Goal: Information Seeking & Learning: Learn about a topic

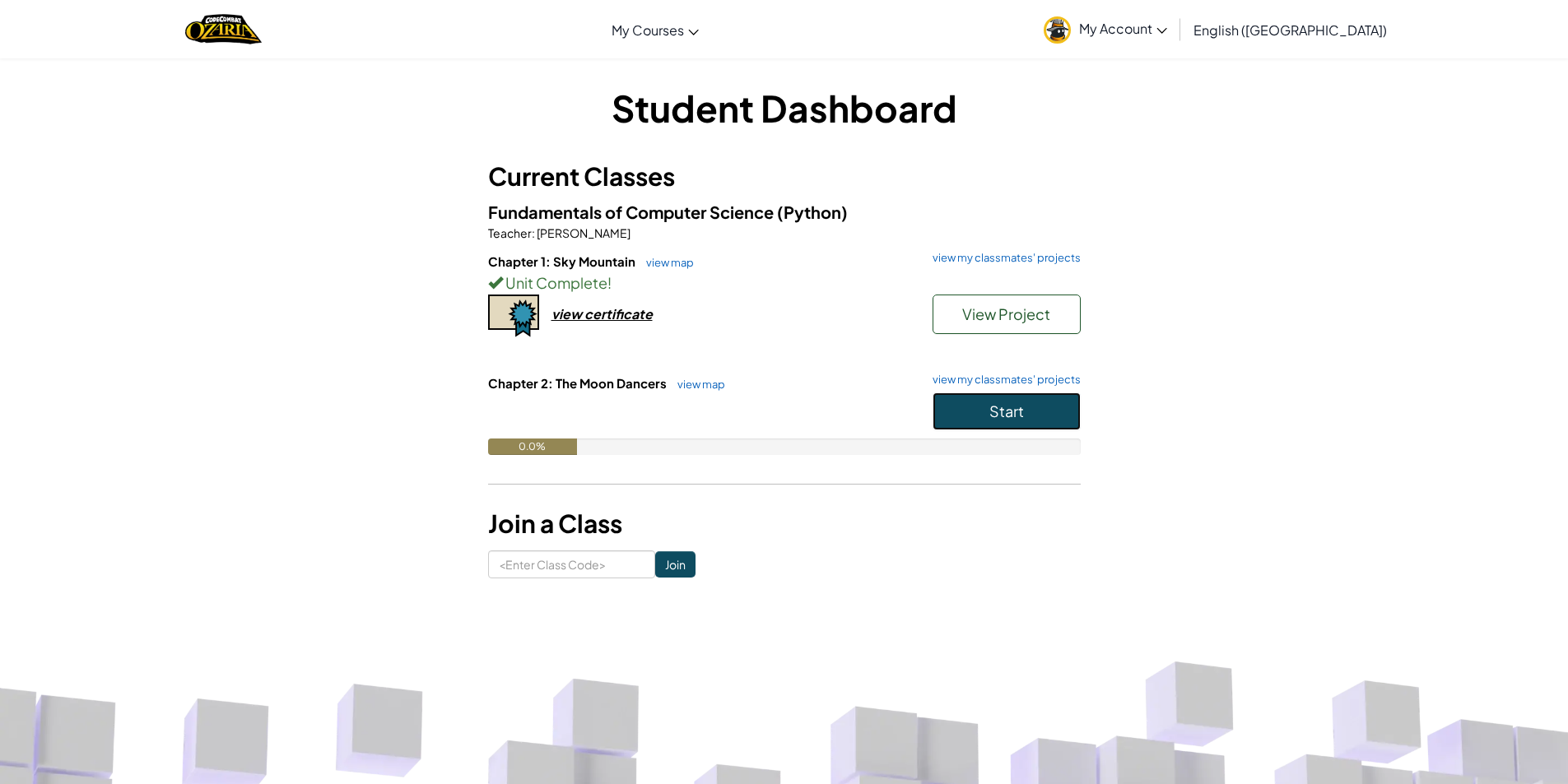
click at [1033, 421] on button "Start" at bounding box center [1007, 411] width 149 height 38
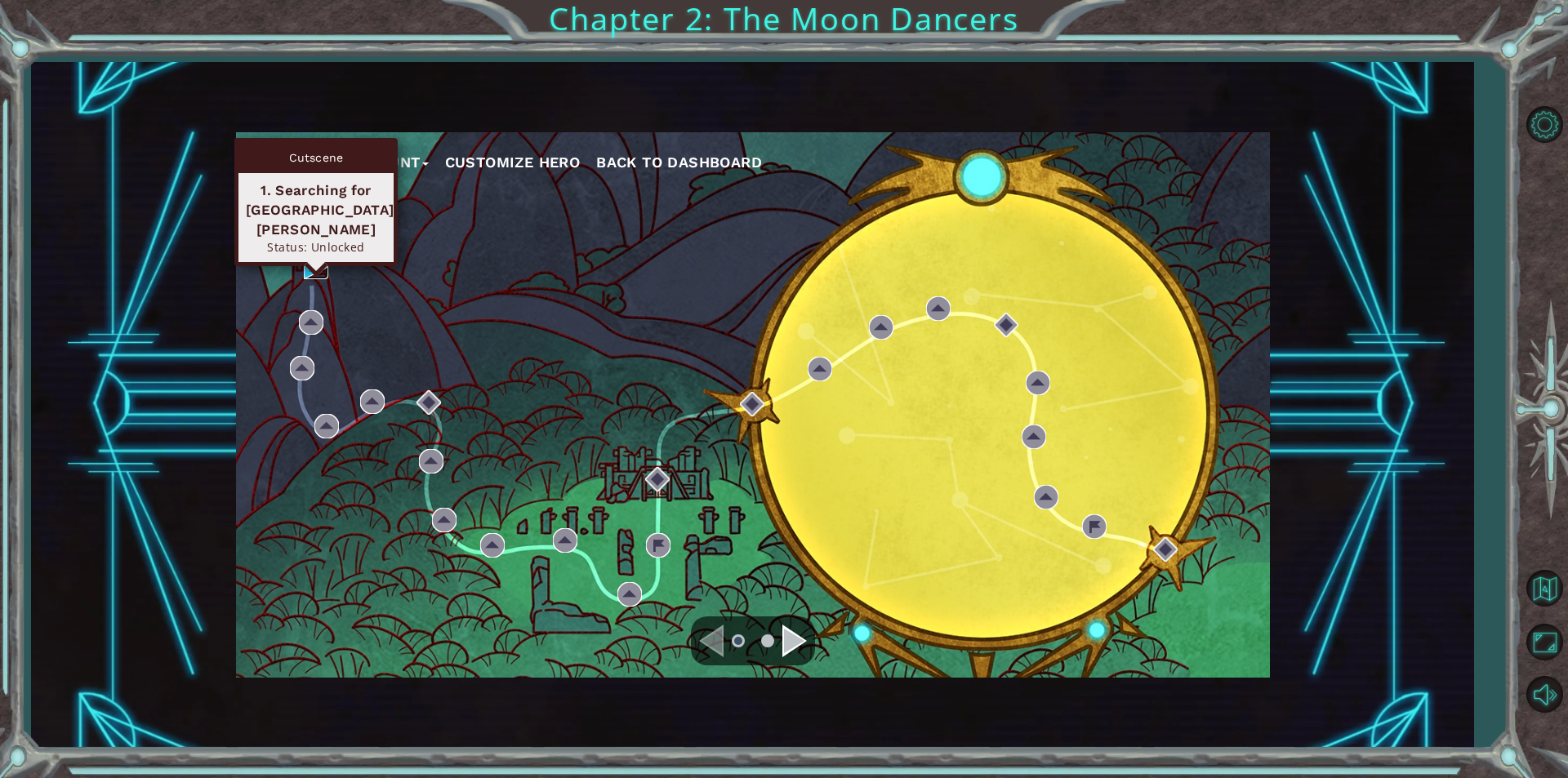
click at [311, 265] on img at bounding box center [315, 266] width 25 height 25
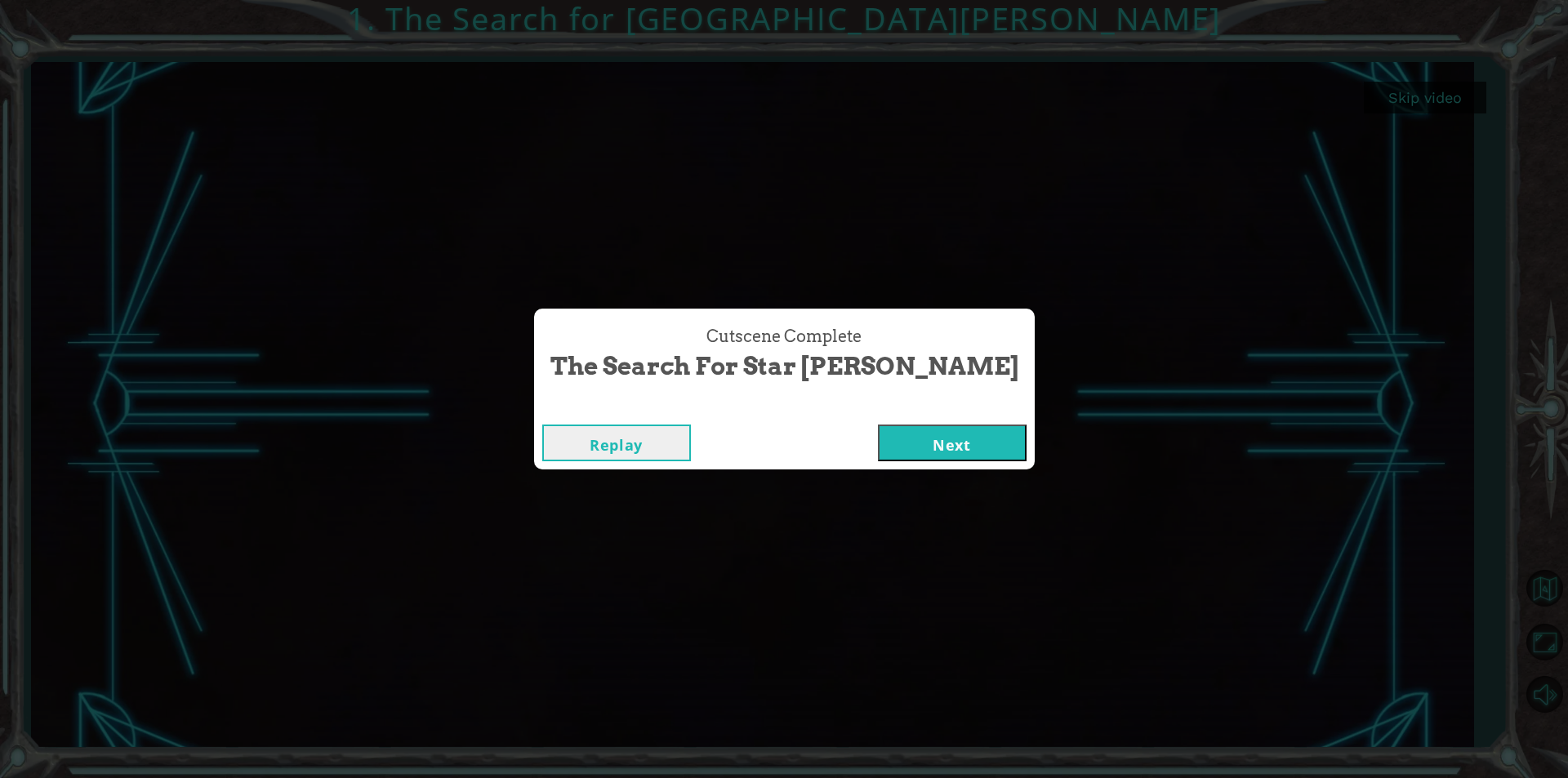
click at [878, 446] on button "Next" at bounding box center [952, 442] width 148 height 37
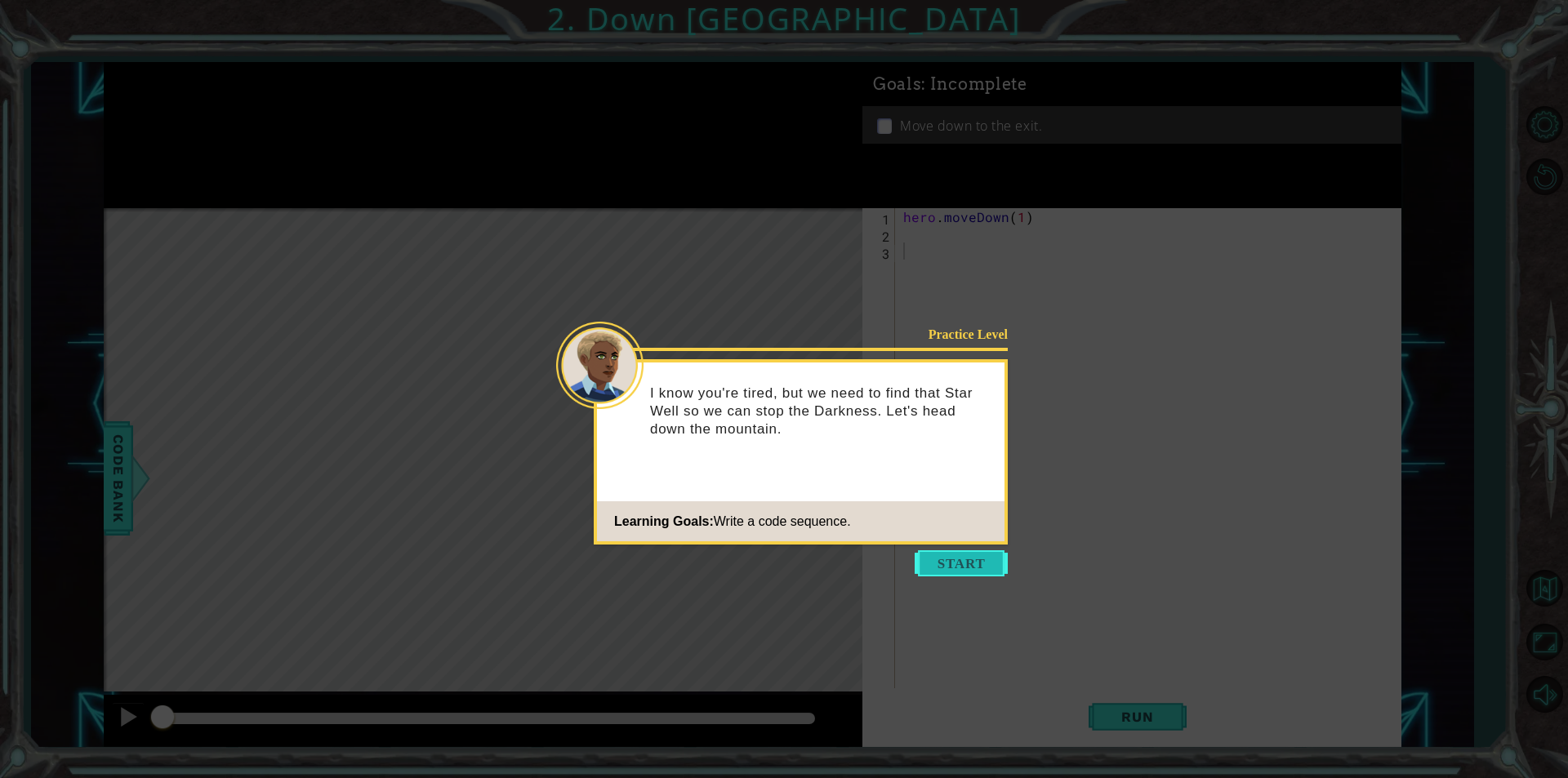
drag, startPoint x: 852, startPoint y: 438, endPoint x: 976, endPoint y: 565, distance: 177.5
click at [976, 565] on button "Start" at bounding box center [961, 563] width 93 height 26
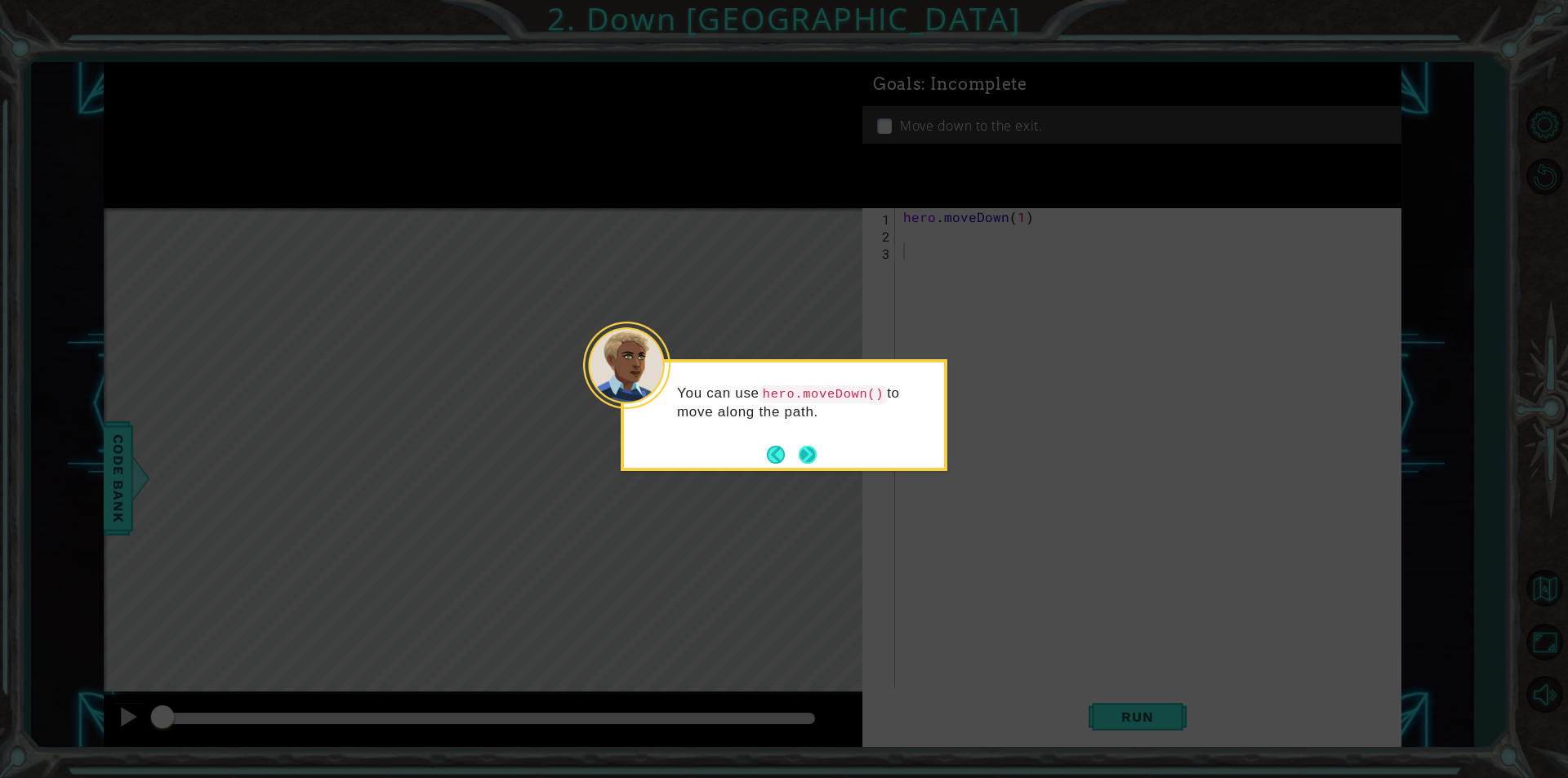
click at [800, 450] on button "Next" at bounding box center [808, 454] width 18 height 18
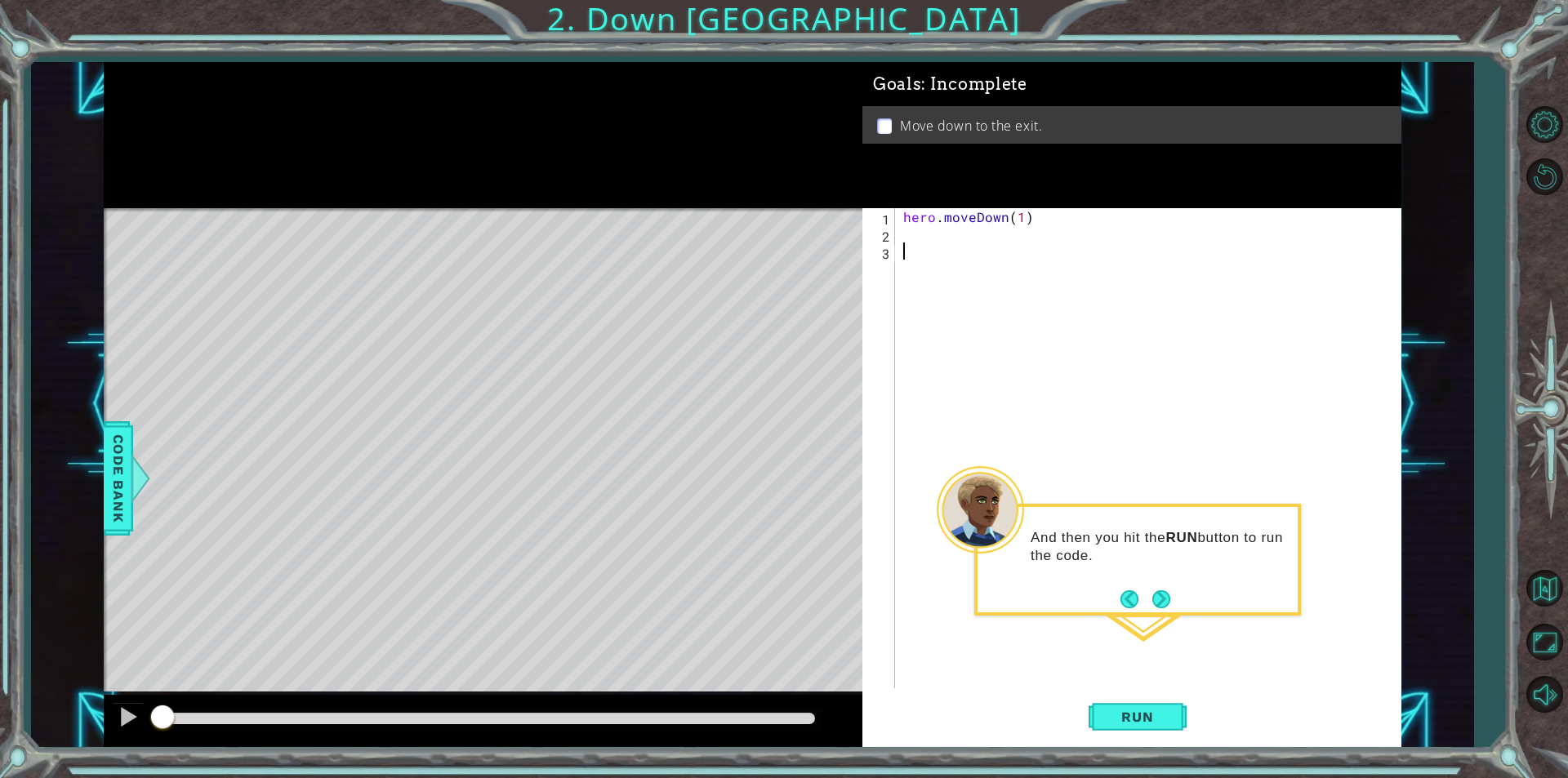
click at [898, 236] on div "1 2 3 hero . moveDown ( 1 ) ההההההההההההההההההההההההההההההההההההההההההההההההההה…" at bounding box center [1129, 448] width 534 height 480
click at [1170, 716] on button "Run" at bounding box center [1138, 716] width 98 height 54
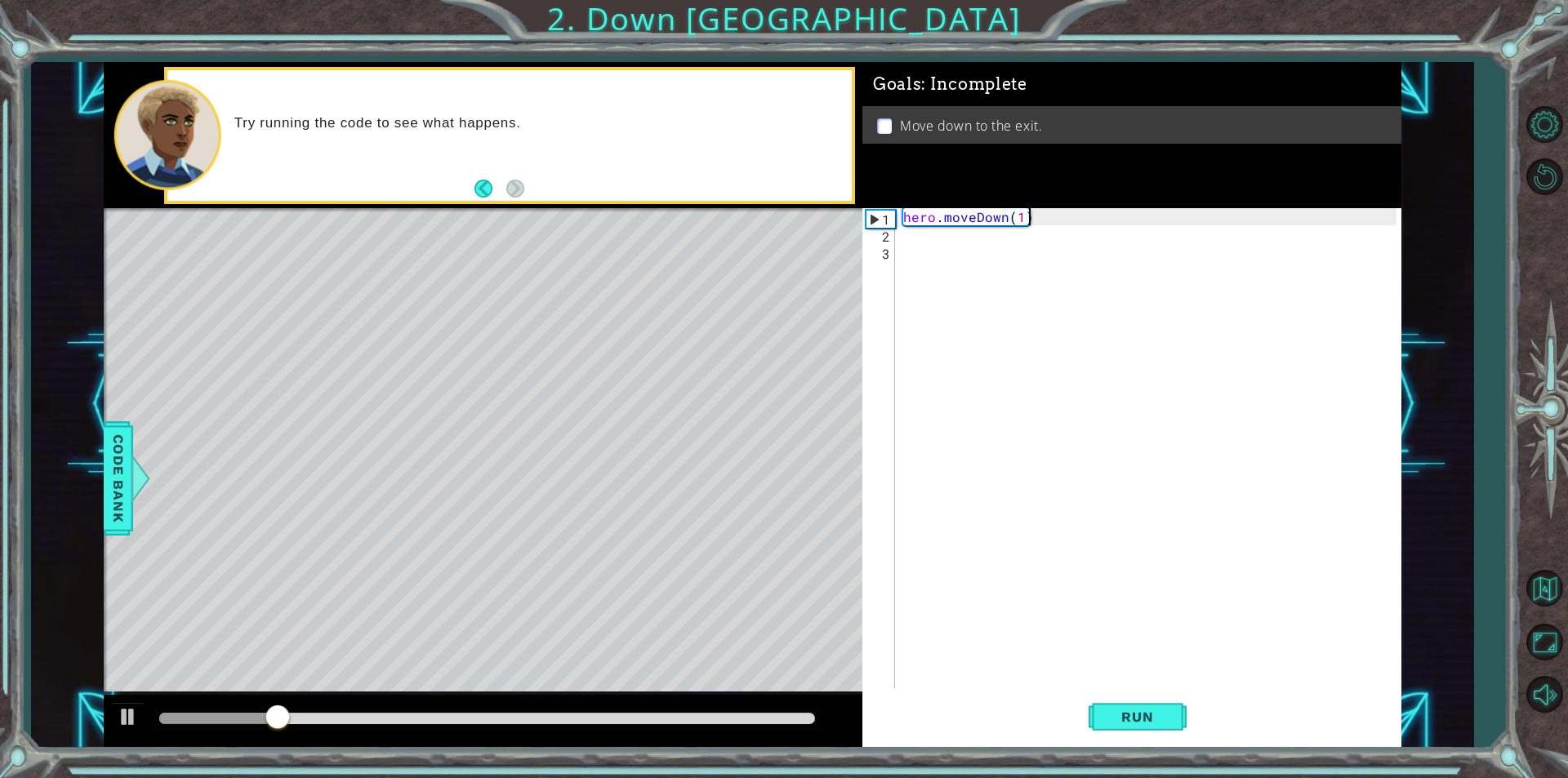
click at [1026, 224] on div "hero . moveDown ( 1 )" at bounding box center [1152, 465] width 505 height 514
click at [1117, 726] on button "Run" at bounding box center [1138, 716] width 98 height 54
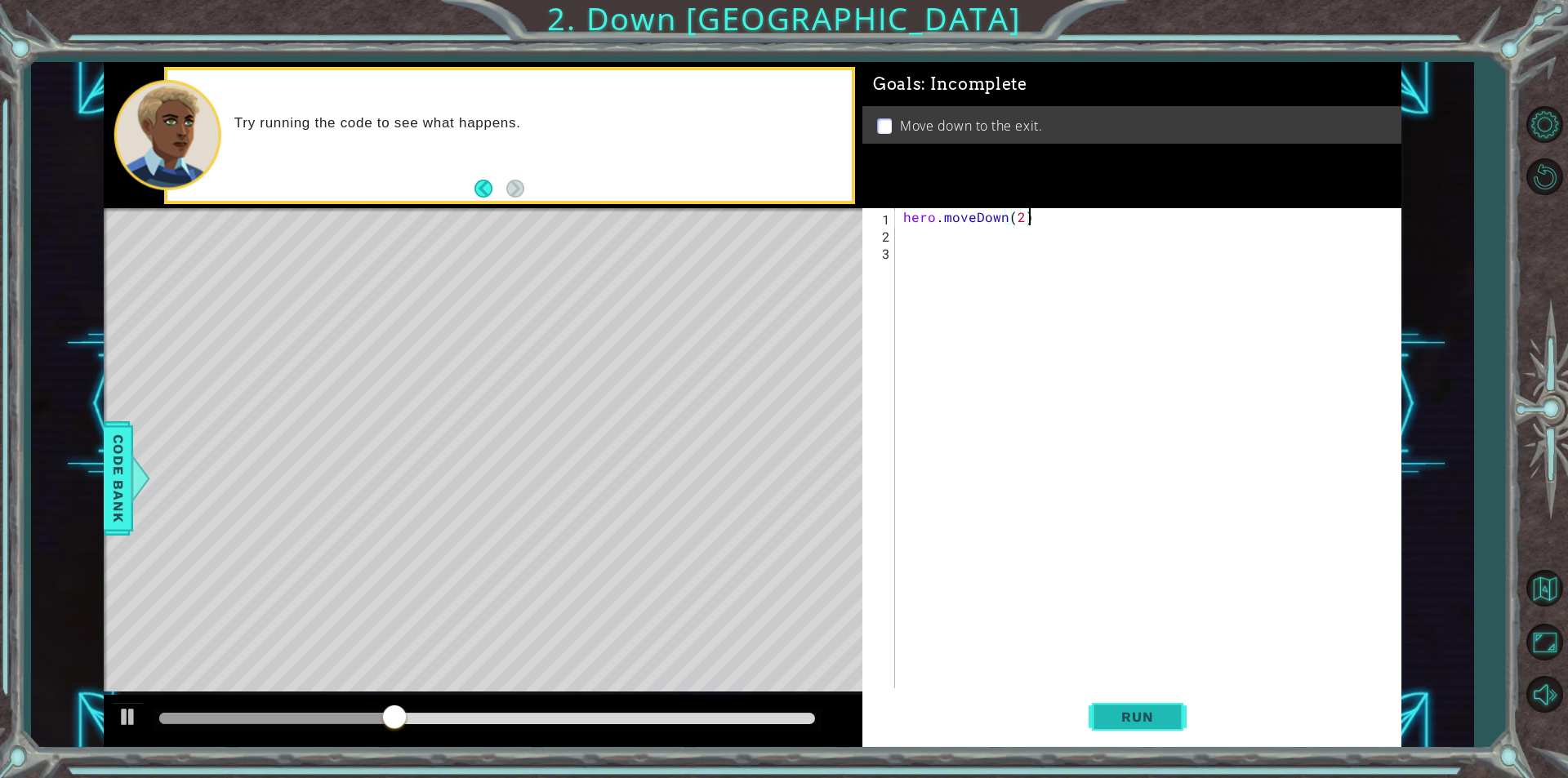
type textarea "hero.moveDown(2)"
click at [1153, 733] on button "Run" at bounding box center [1138, 716] width 98 height 54
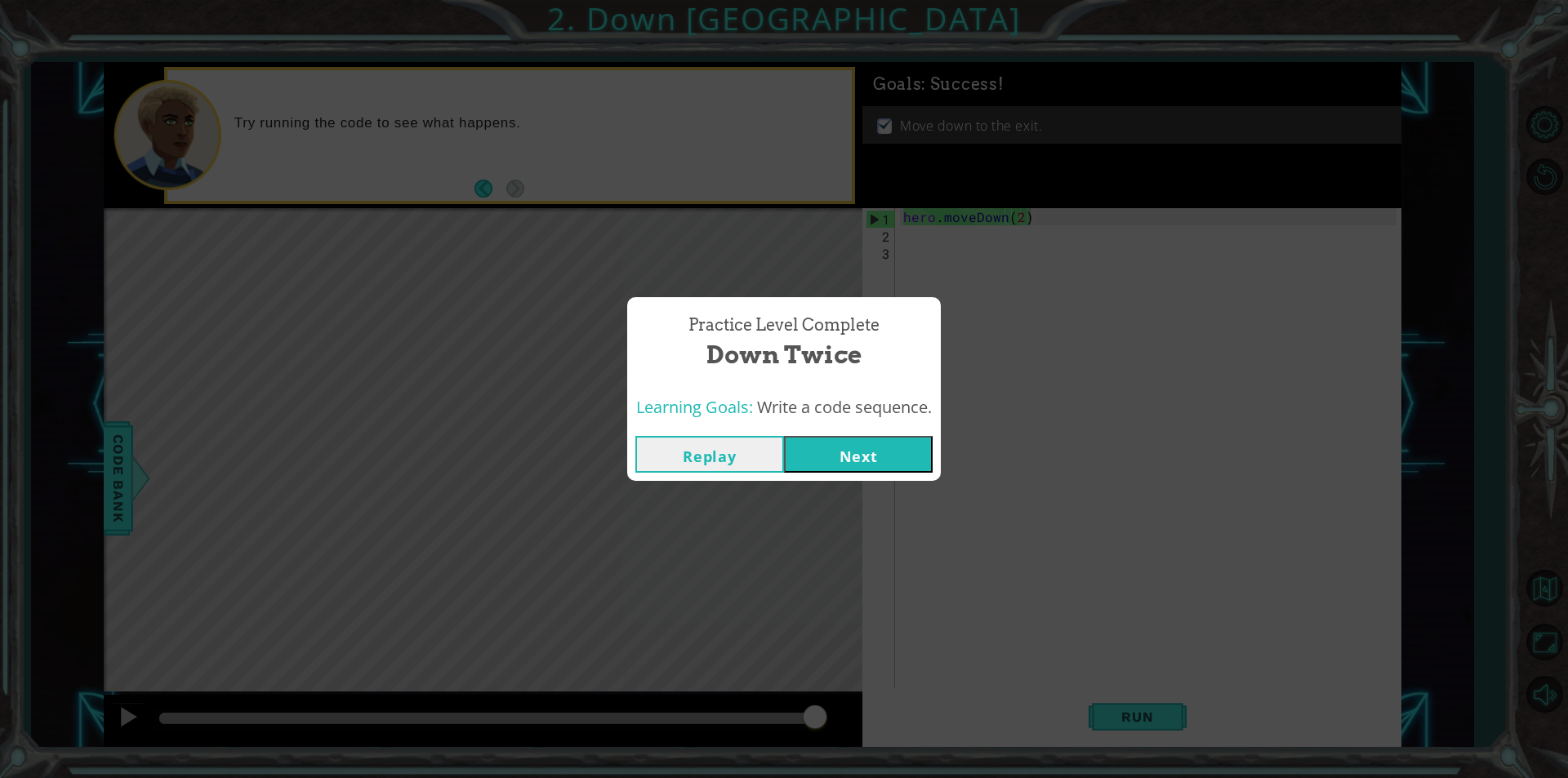
click at [932, 445] on button "Next" at bounding box center [858, 454] width 148 height 37
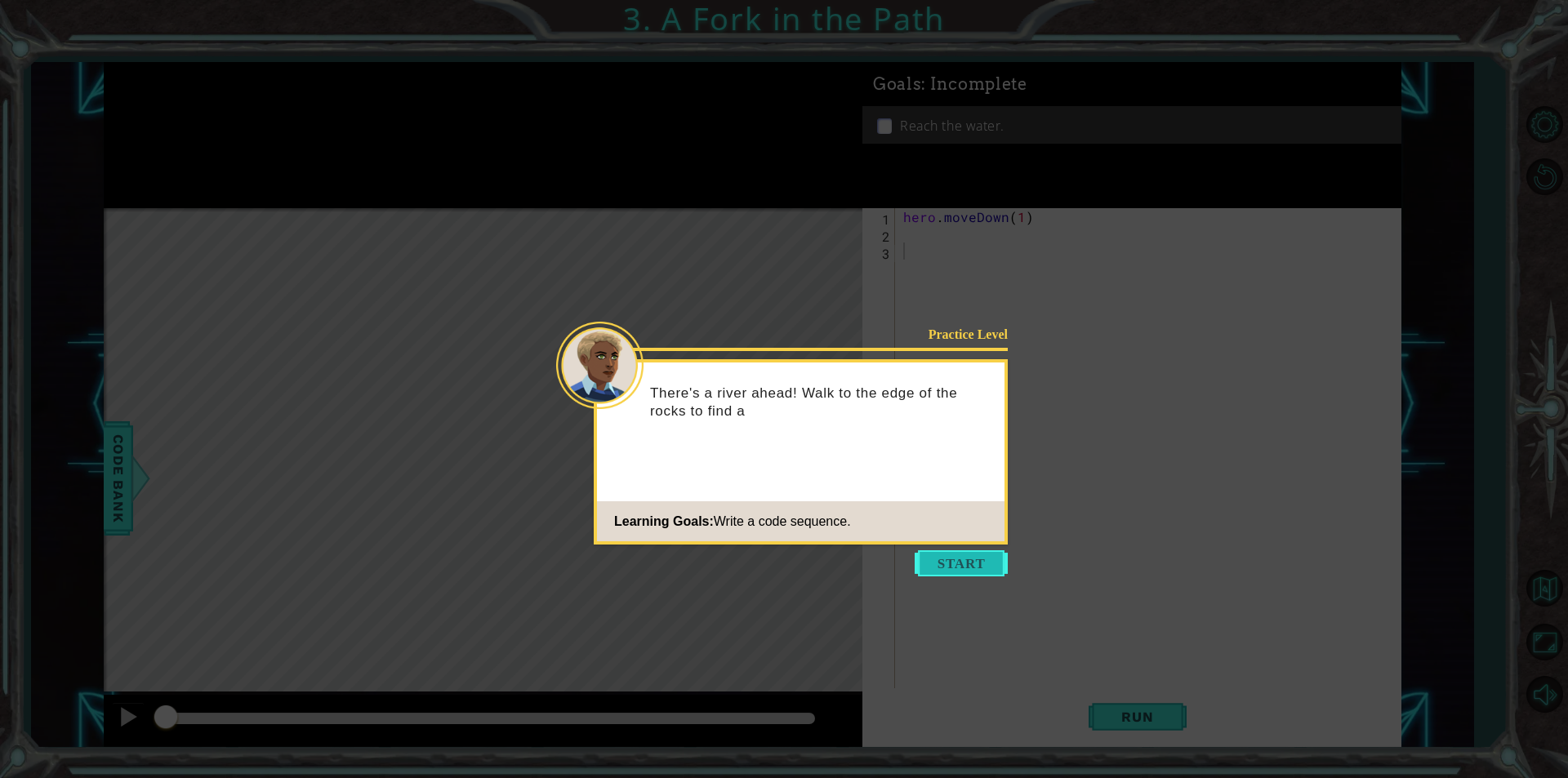
click at [936, 560] on button "Start" at bounding box center [961, 563] width 93 height 26
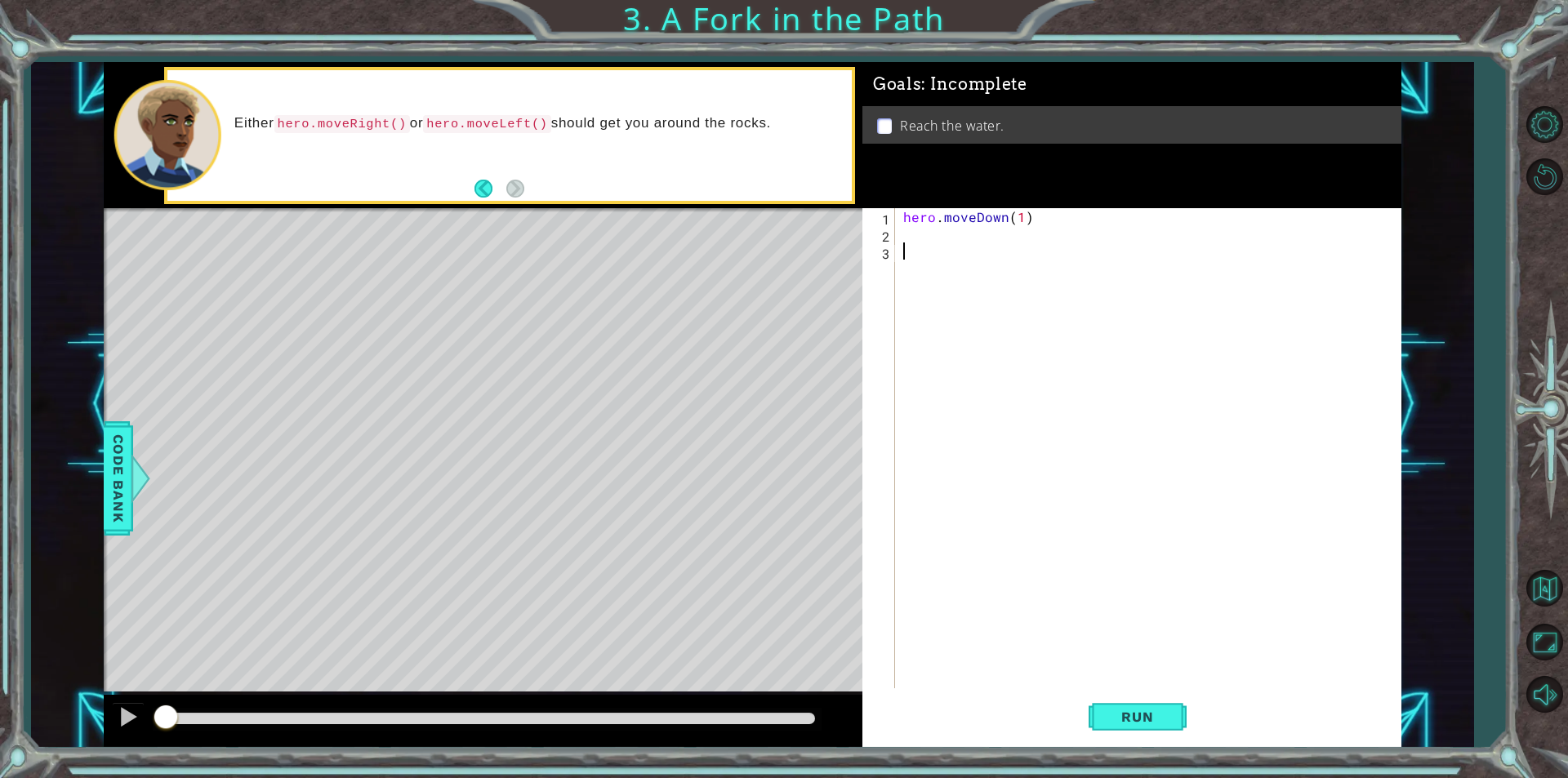
click at [1016, 216] on div "hero . moveDown ( 1 )" at bounding box center [1152, 465] width 505 height 514
click at [1019, 213] on div "hero . moveDown ( 1 )" at bounding box center [1152, 465] width 505 height 514
type textarea "hero.moveDown(2)"
click at [934, 249] on div "hero . moveDown ( 2 )" at bounding box center [1152, 465] width 505 height 514
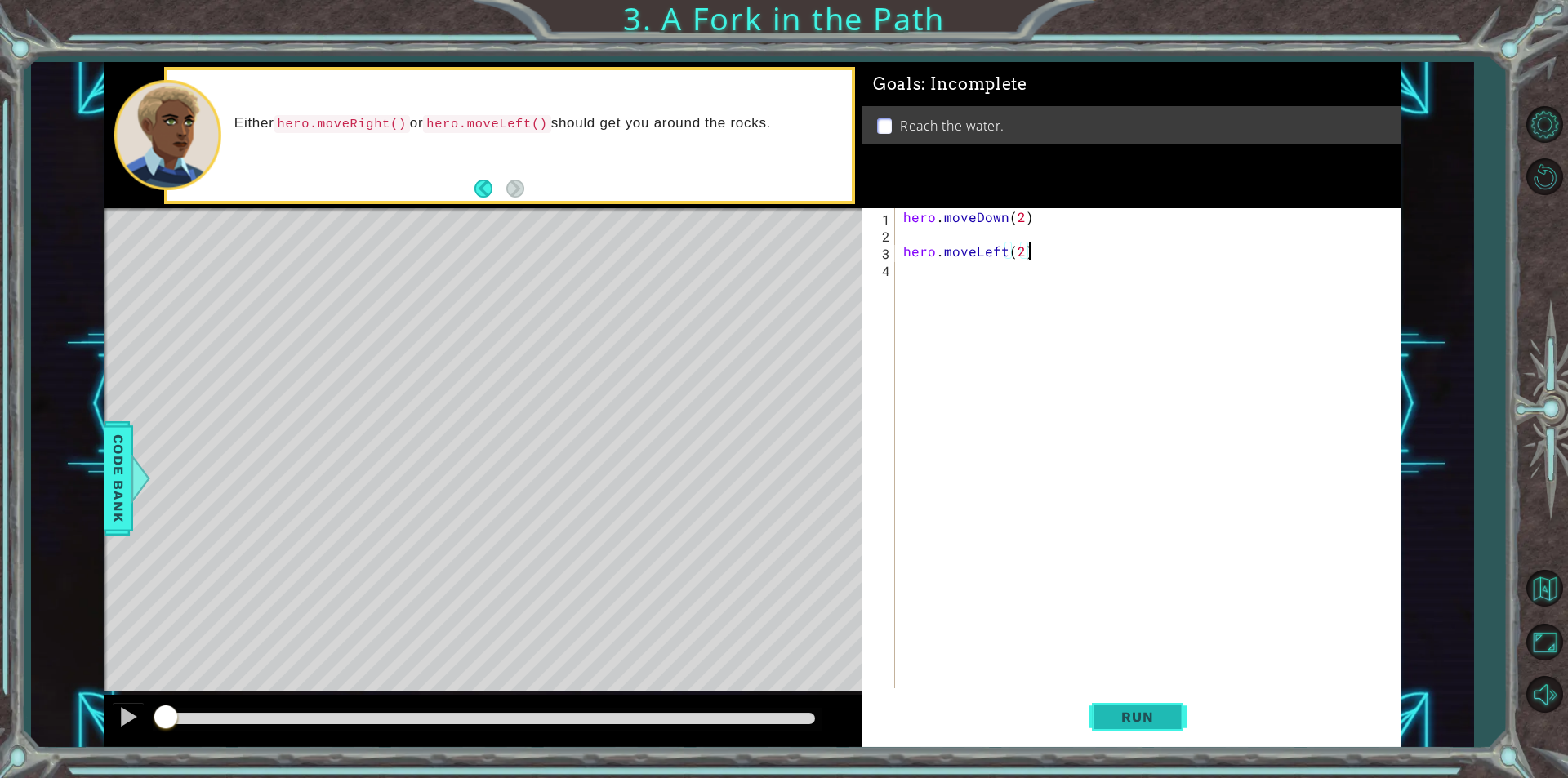
click at [1174, 720] on button "Run" at bounding box center [1138, 716] width 98 height 54
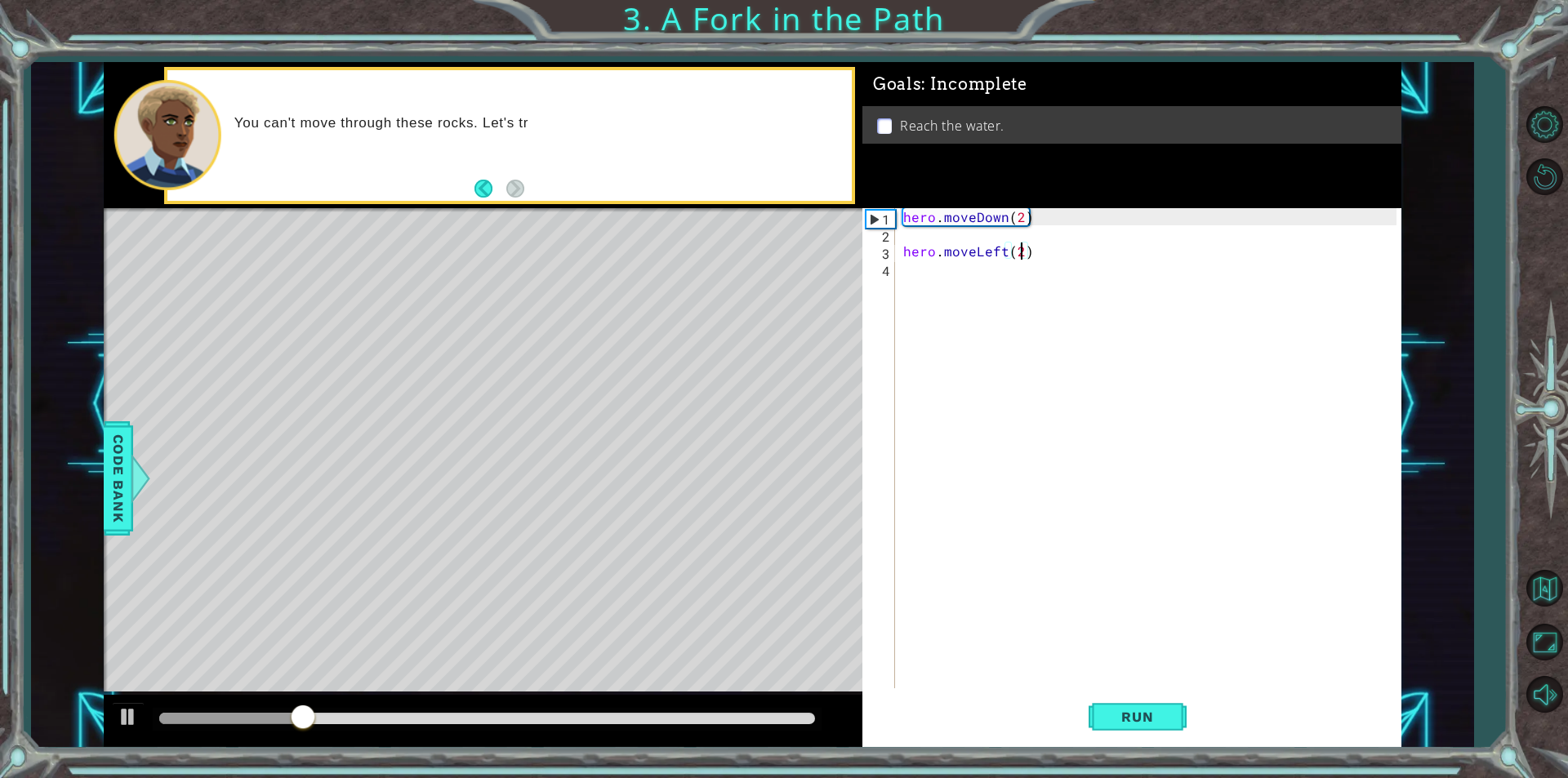
click at [1019, 256] on div "hero . moveDown ( 2 ) hero . moveLeft ( 2 )" at bounding box center [1152, 465] width 505 height 514
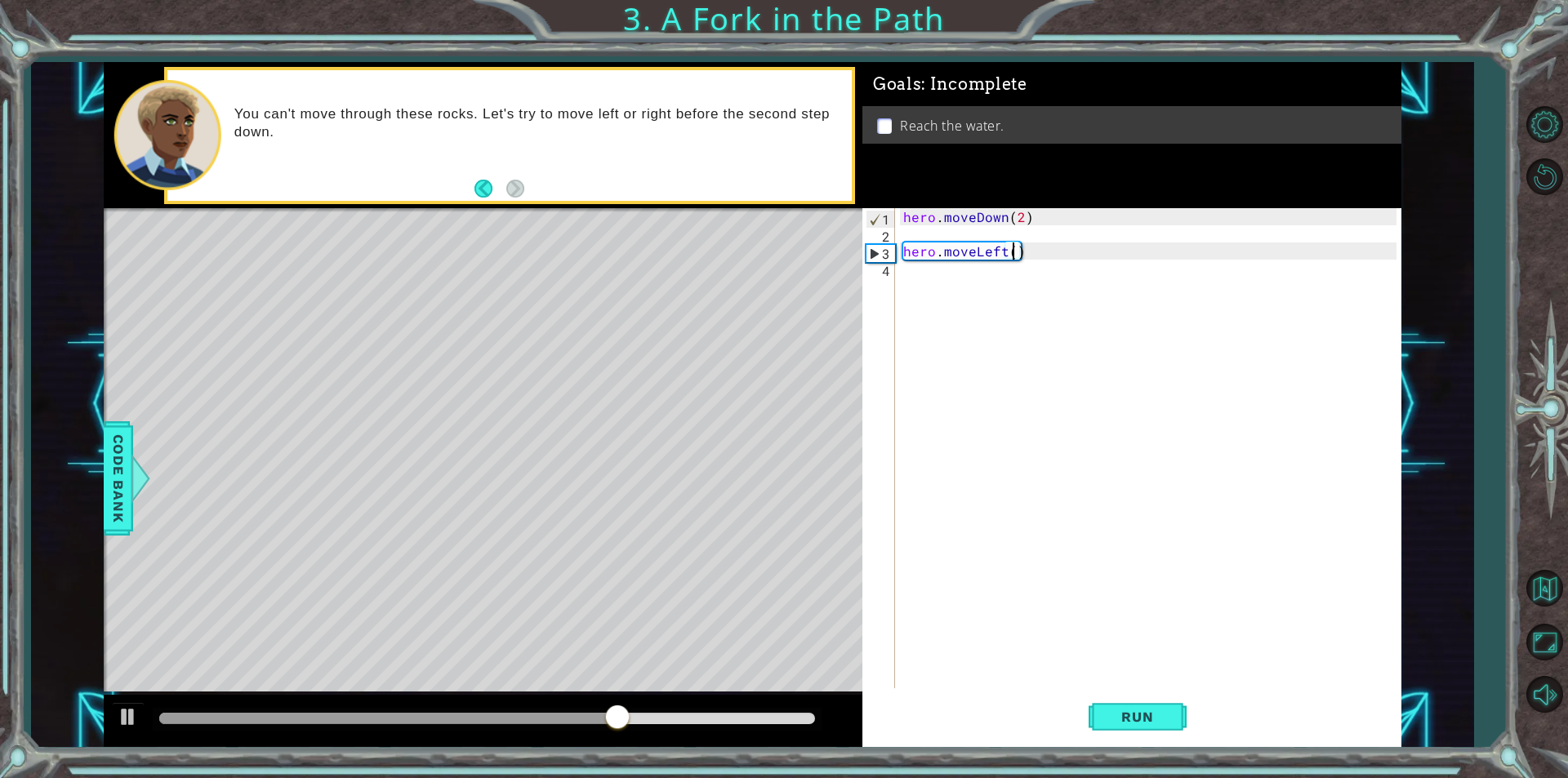
type textarea "hero.moveLeft(1)"
click at [999, 268] on div "hero . moveDown ( 2 ) hero . moveLeft ( 1 )" at bounding box center [1152, 465] width 505 height 514
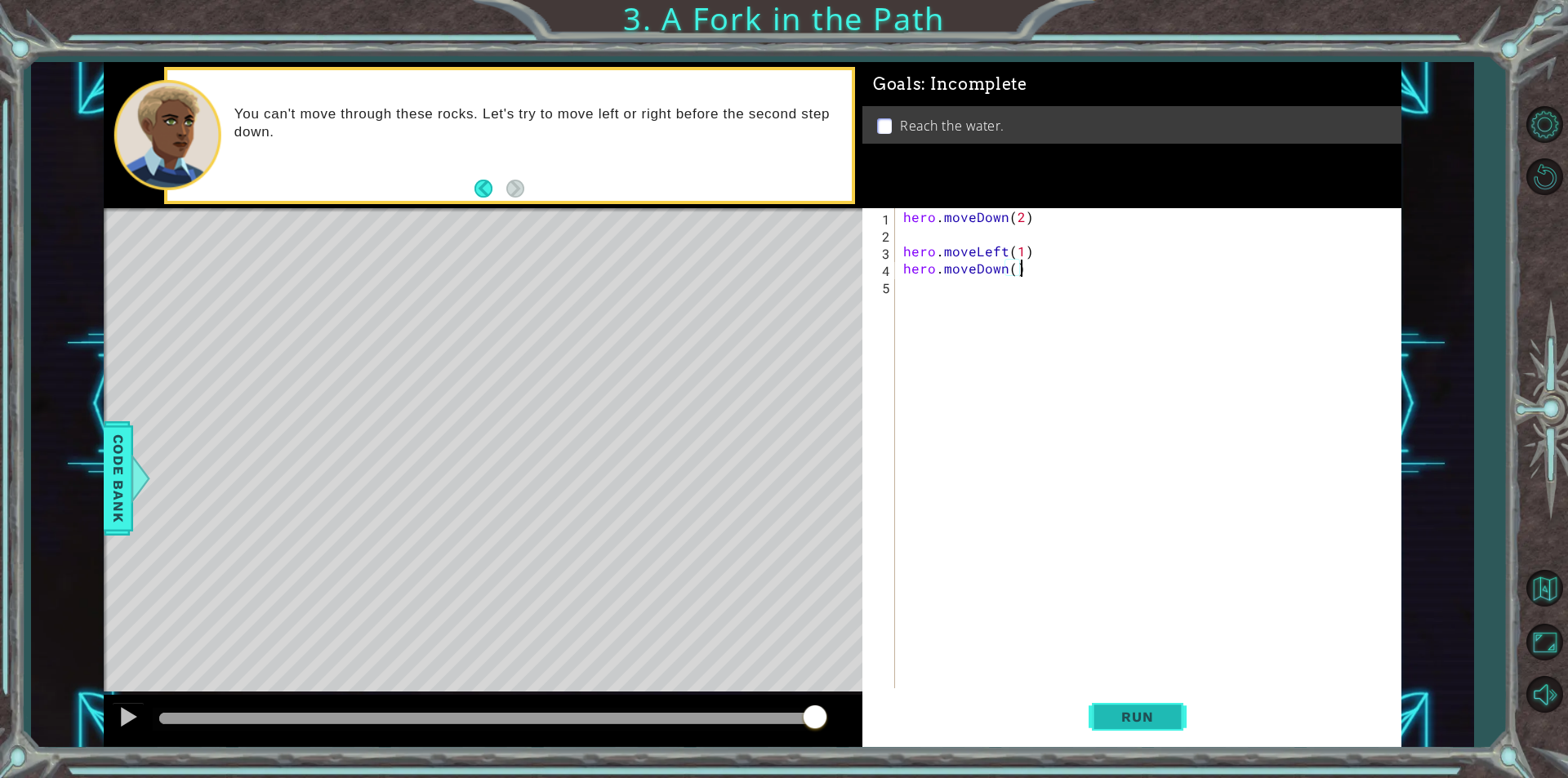
type textarea "hero.moveDown()"
click at [1137, 712] on span "Run" at bounding box center [1137, 716] width 64 height 16
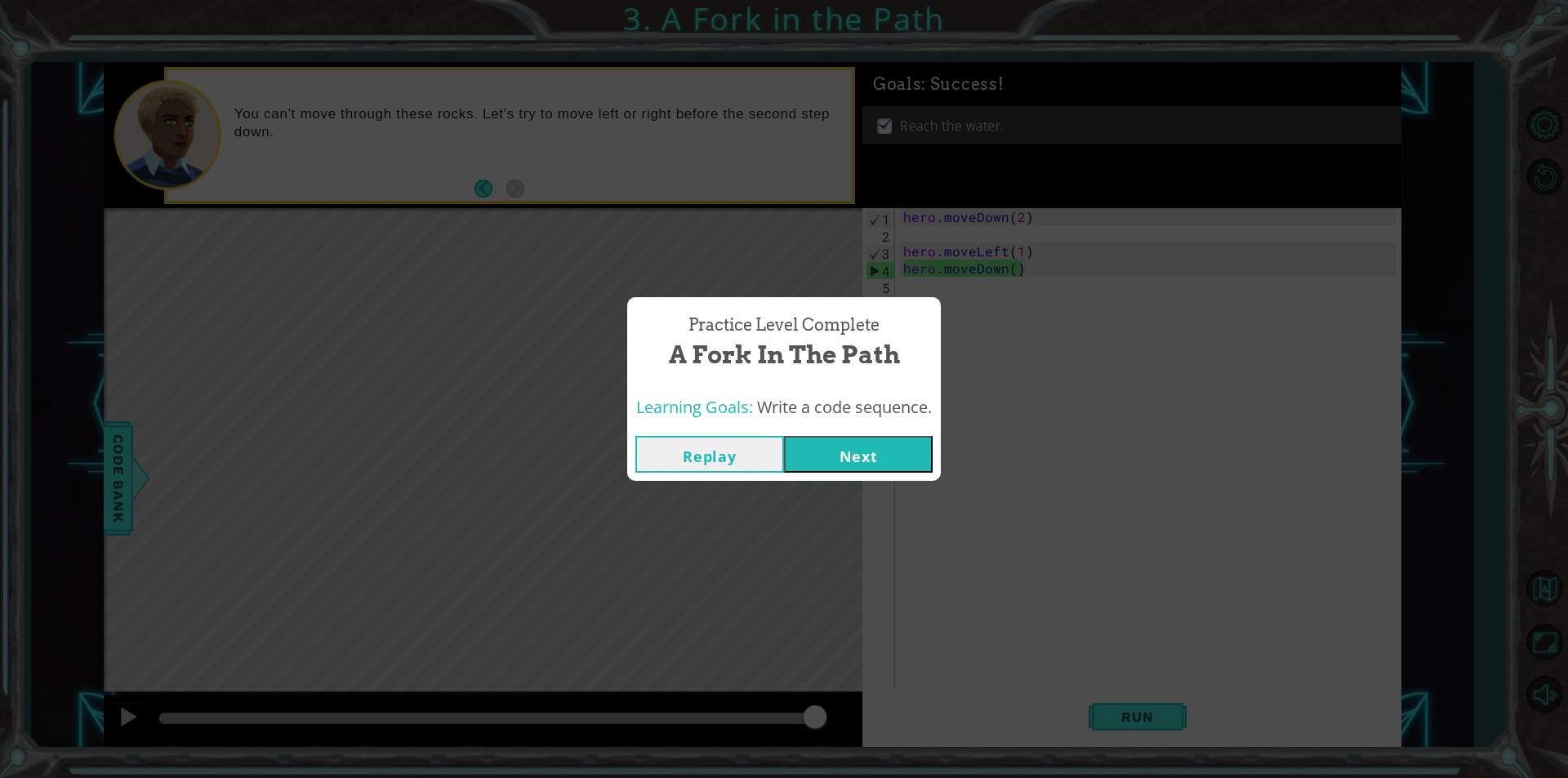
click at [912, 448] on button "Next" at bounding box center [858, 454] width 148 height 37
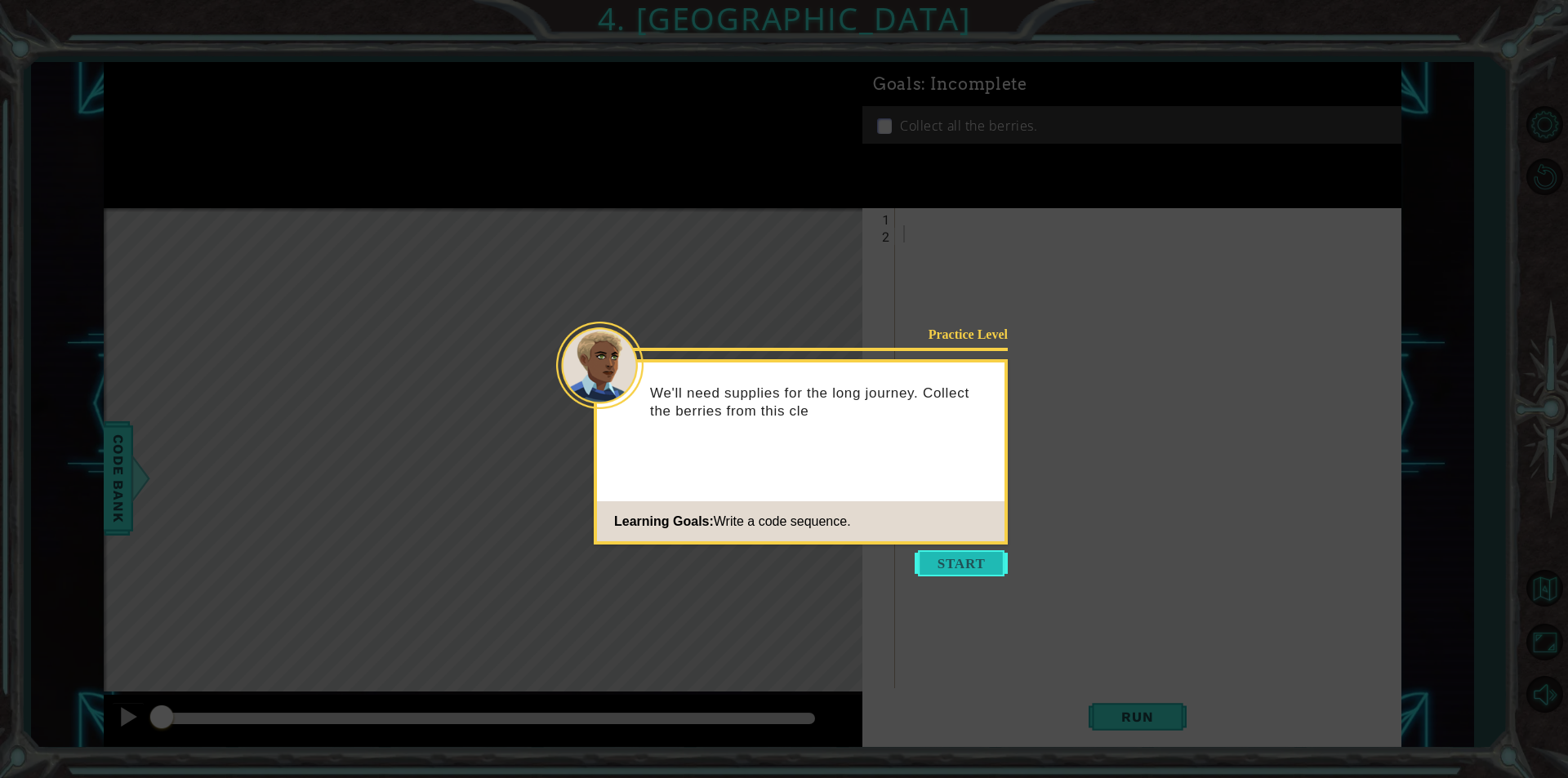
drag, startPoint x: 912, startPoint y: 448, endPoint x: 992, endPoint y: 566, distance: 142.6
click at [992, 566] on button "Start" at bounding box center [961, 563] width 93 height 26
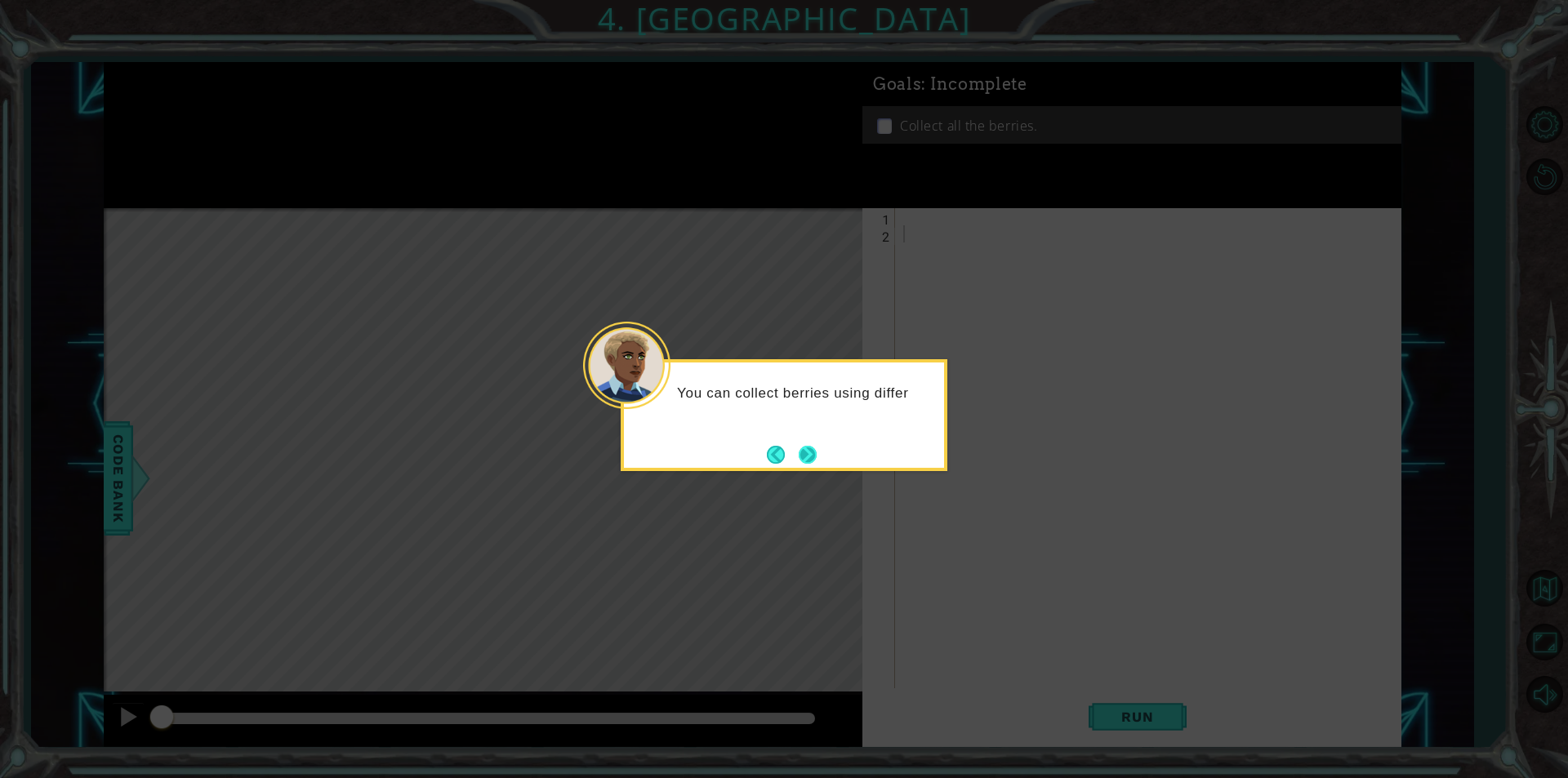
click at [817, 457] on button "Next" at bounding box center [808, 454] width 18 height 18
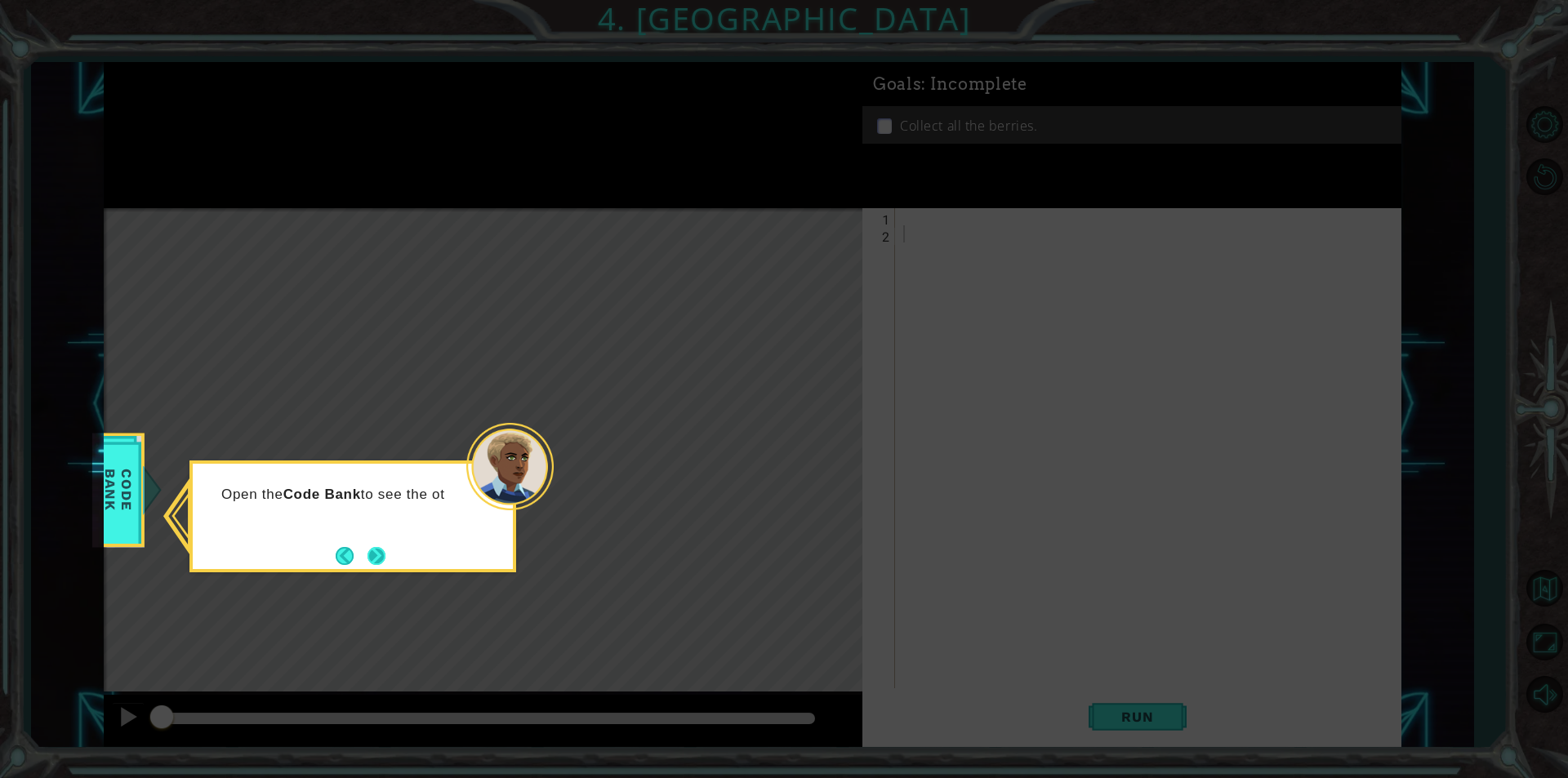
click at [381, 560] on button "Next" at bounding box center [376, 555] width 18 height 18
click at [393, 551] on div "Then click on t" at bounding box center [352, 516] width 327 height 112
click at [382, 560] on button "Next" at bounding box center [376, 555] width 18 height 18
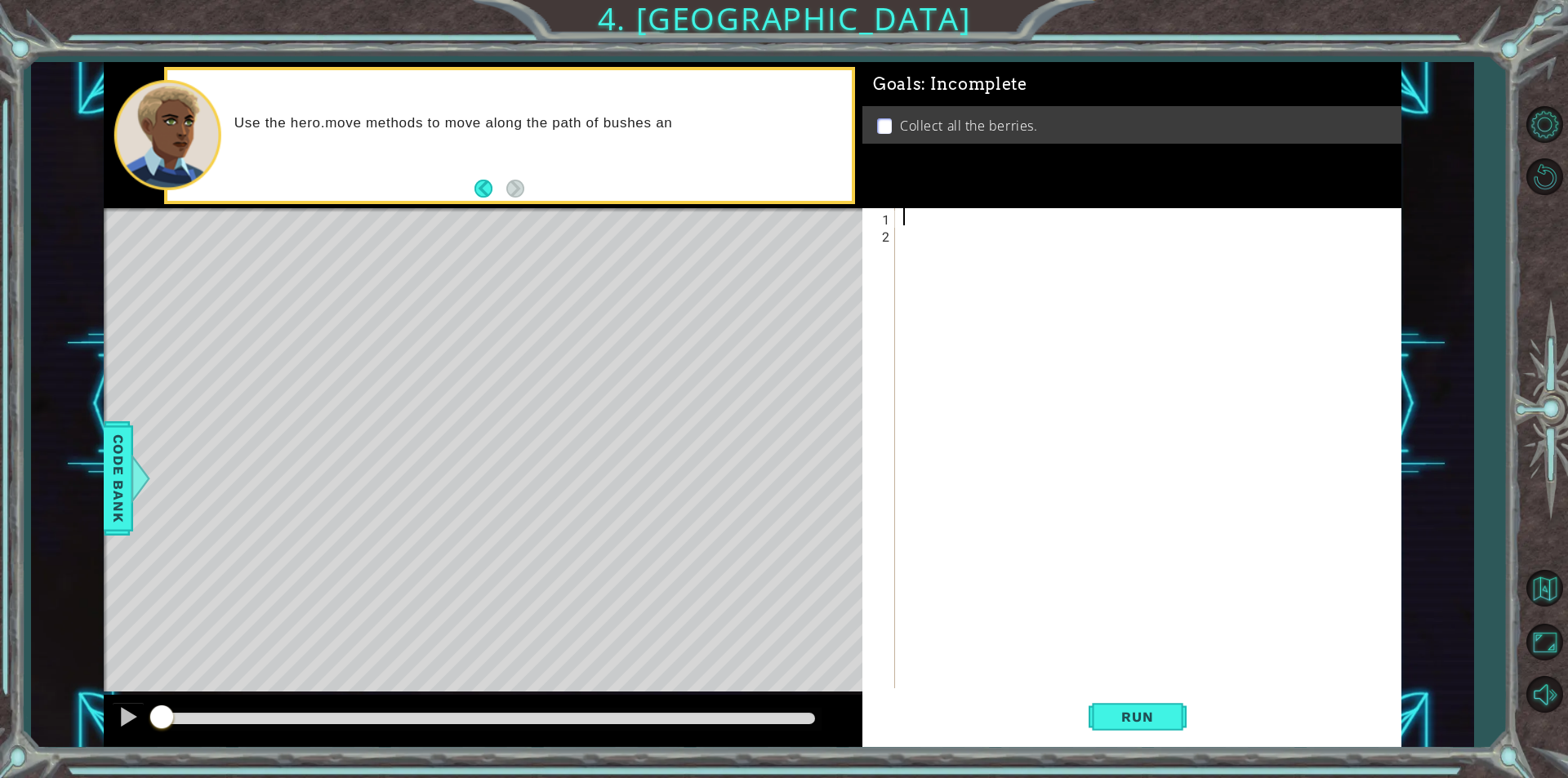
click at [919, 219] on div at bounding box center [1152, 465] width 505 height 514
click at [997, 210] on div "hero . moveDwon ( 2 )" at bounding box center [1152, 465] width 505 height 514
click at [1005, 210] on div "hero . moveDwon ( 2 )" at bounding box center [1152, 465] width 505 height 514
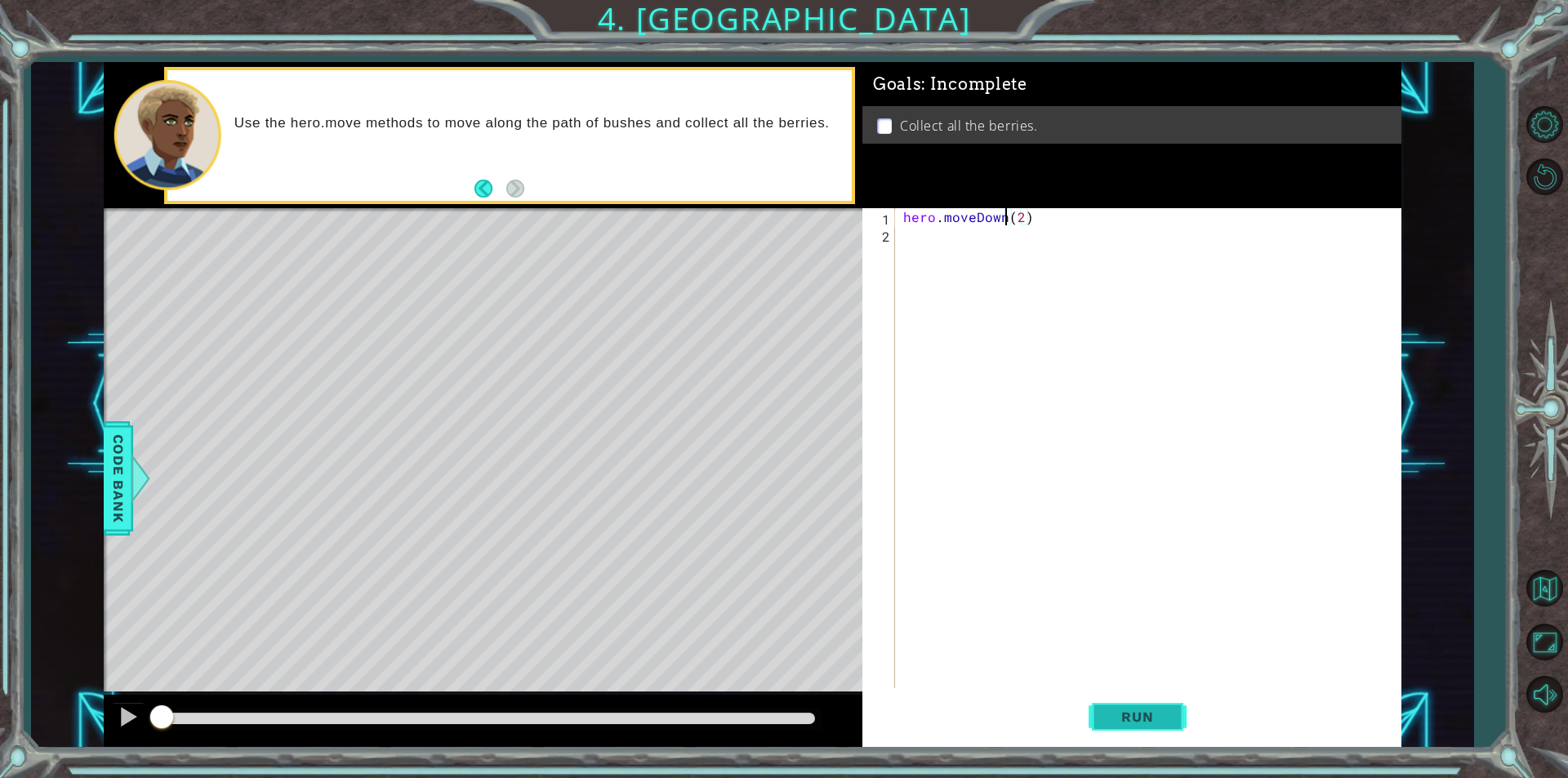
type textarea "hero.moveDown(2)"
click at [1177, 709] on button "Run" at bounding box center [1138, 716] width 98 height 54
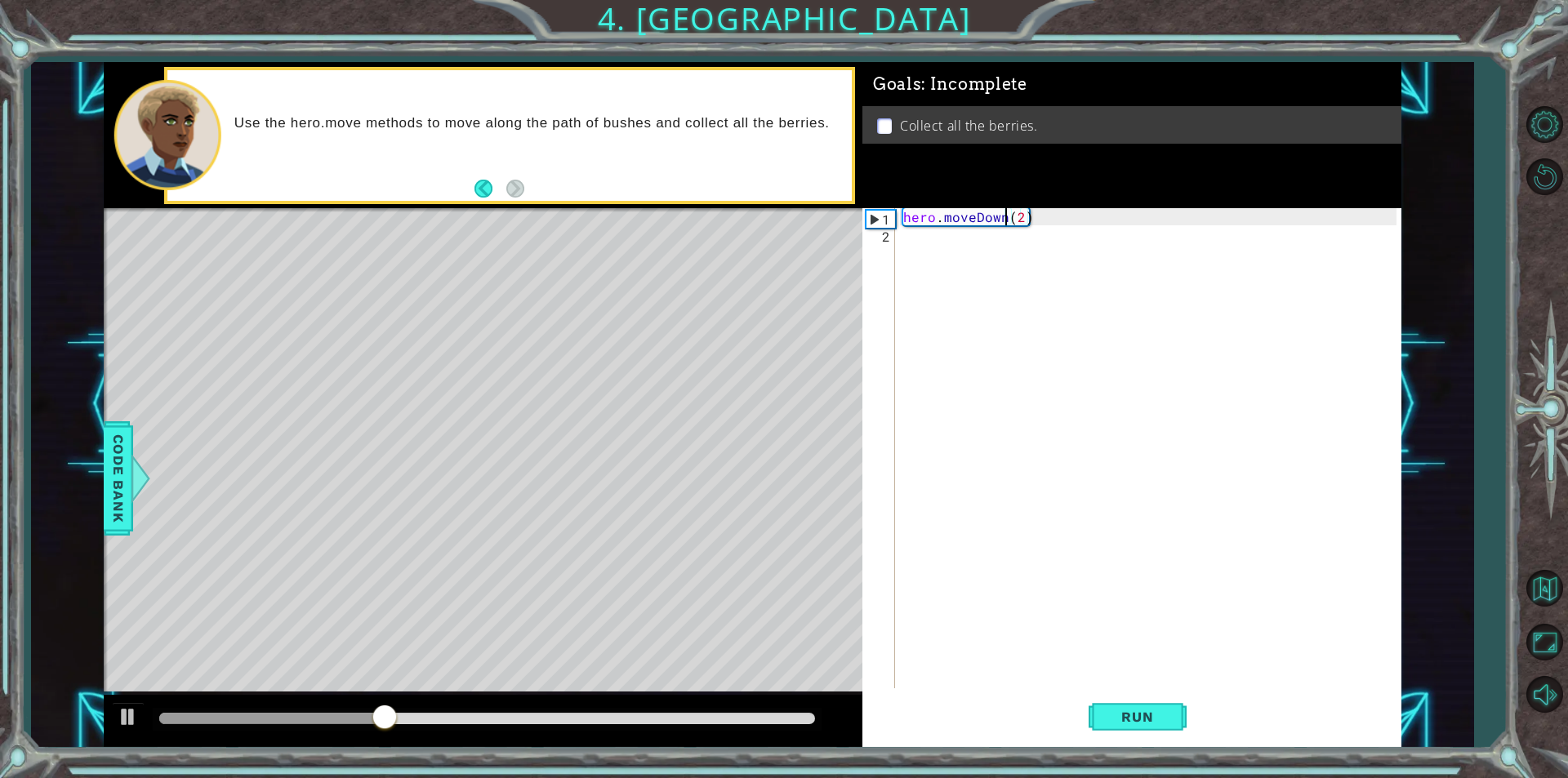
click at [946, 248] on div "hero . moveDown ( 2 )" at bounding box center [1152, 465] width 505 height 514
click at [1176, 720] on button "Run" at bounding box center [1138, 716] width 98 height 54
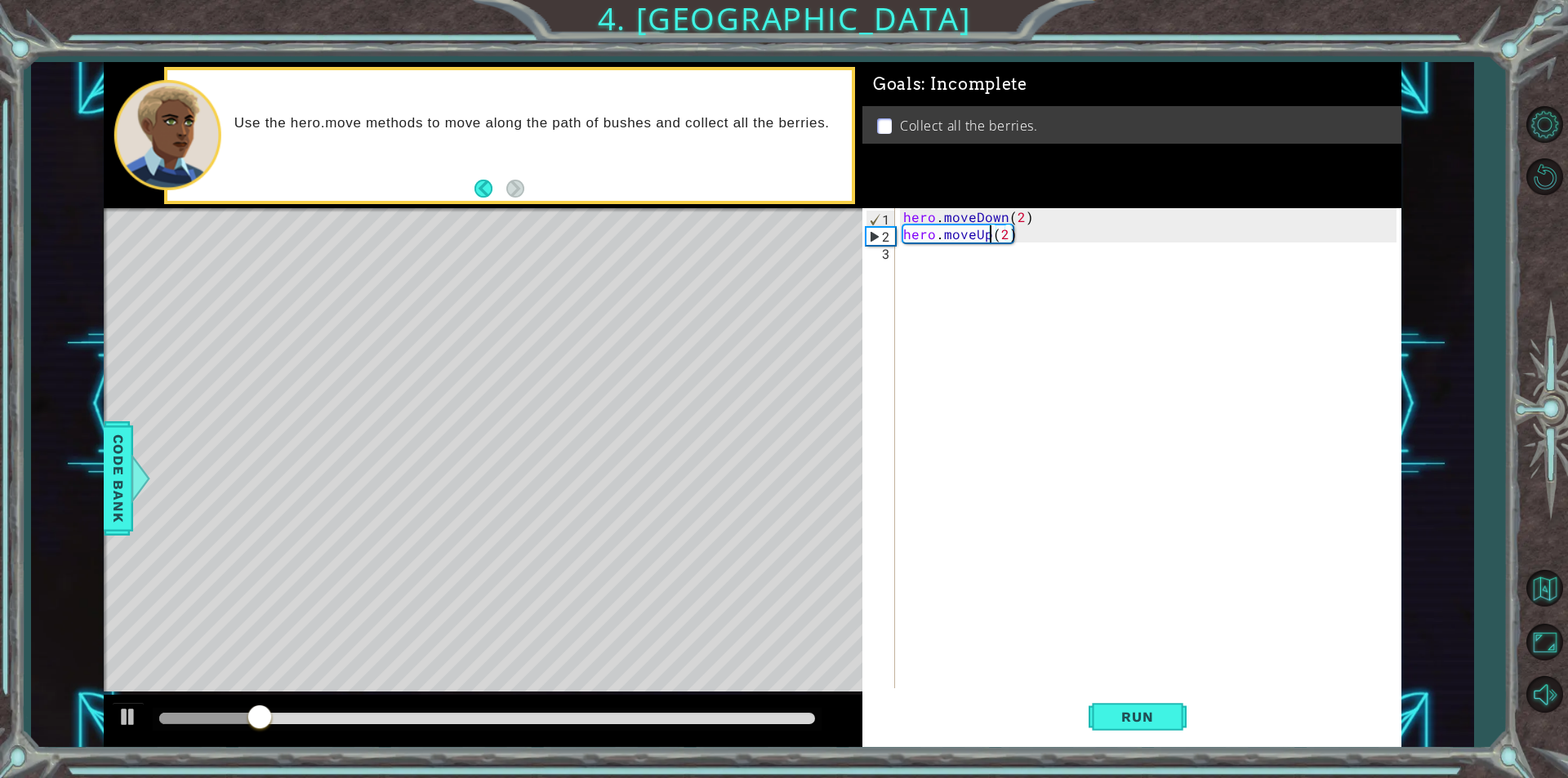
click at [987, 236] on div "hero . moveDown ( 2 ) hero . moveUp ( 2 )" at bounding box center [1152, 465] width 505 height 514
click at [1175, 711] on button "Run" at bounding box center [1138, 716] width 98 height 54
type textarea "hero.moveLeft(2)"
click at [1174, 712] on button "Run" at bounding box center [1138, 716] width 98 height 54
click at [913, 255] on div "hero . moveDown ( 2 ) hero . moveLeft ( 2 )" at bounding box center [1152, 465] width 505 height 514
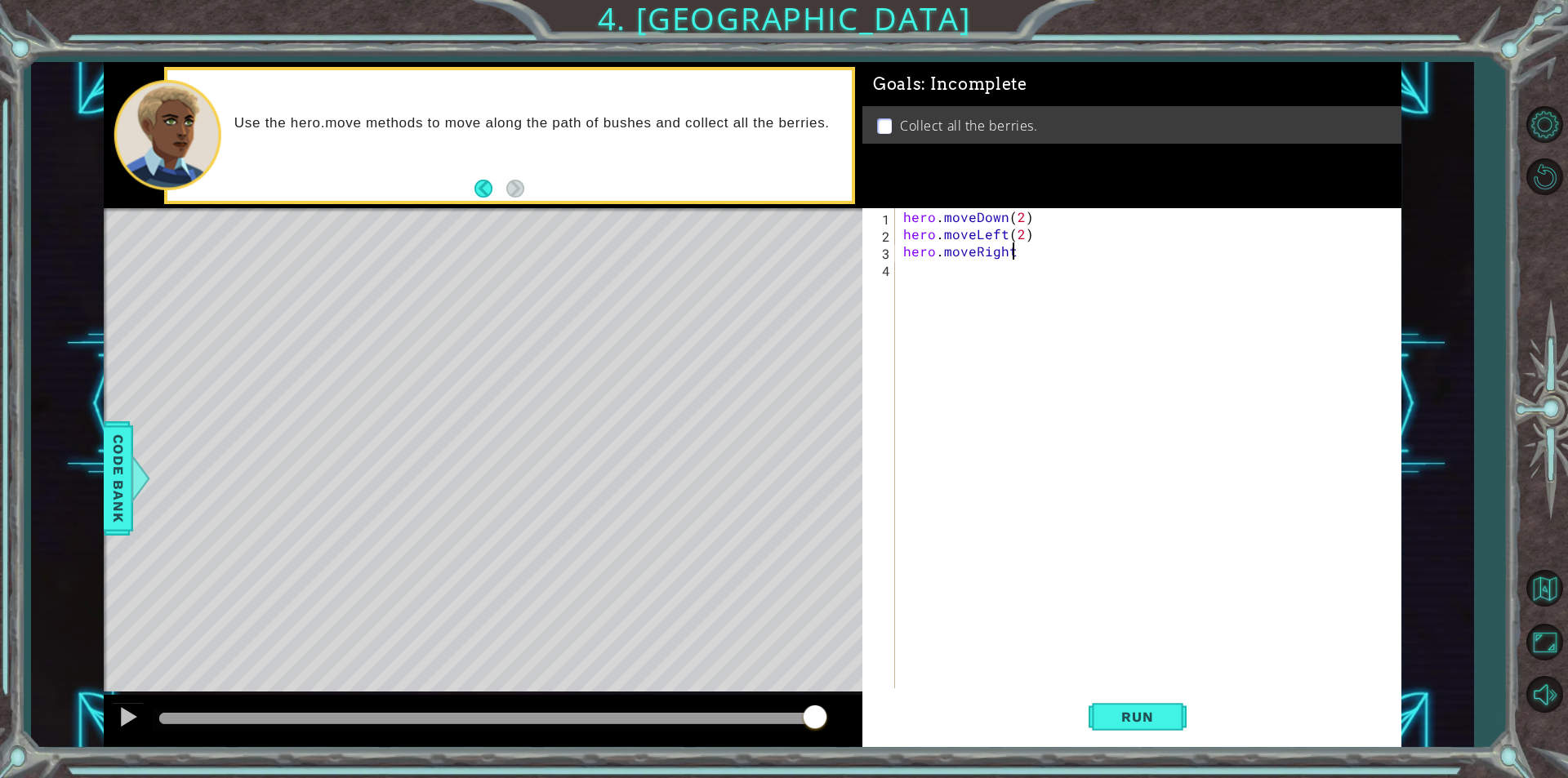
scroll to position [0, 7]
type textarea "hero.moveRight(2)"
click at [957, 284] on div "hero . moveDown ( 2 ) hero . moveLeft ( 2 ) hero . moveRight ( 2 )" at bounding box center [1152, 465] width 505 height 514
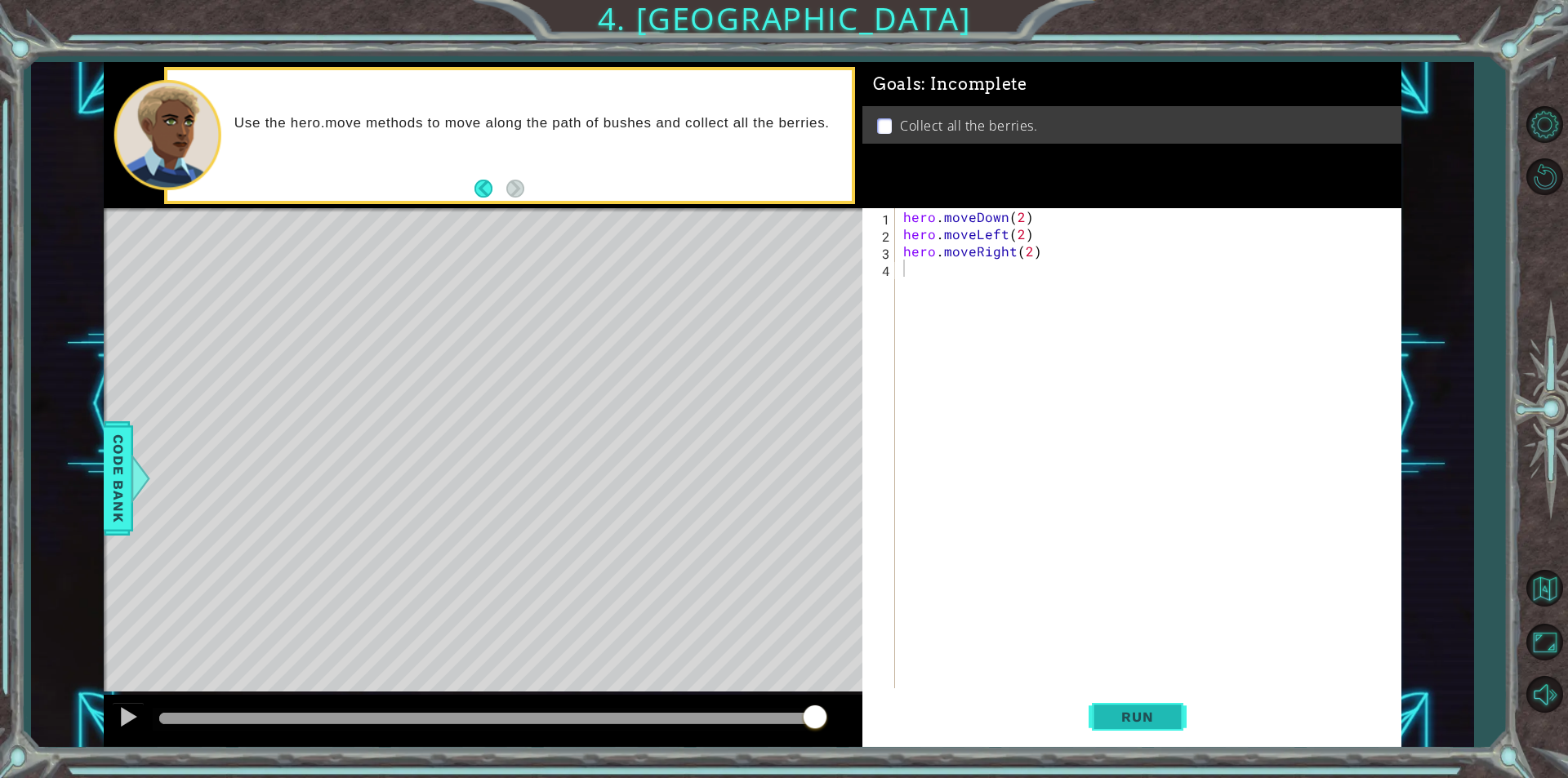
click at [1133, 730] on button "Run" at bounding box center [1138, 716] width 98 height 54
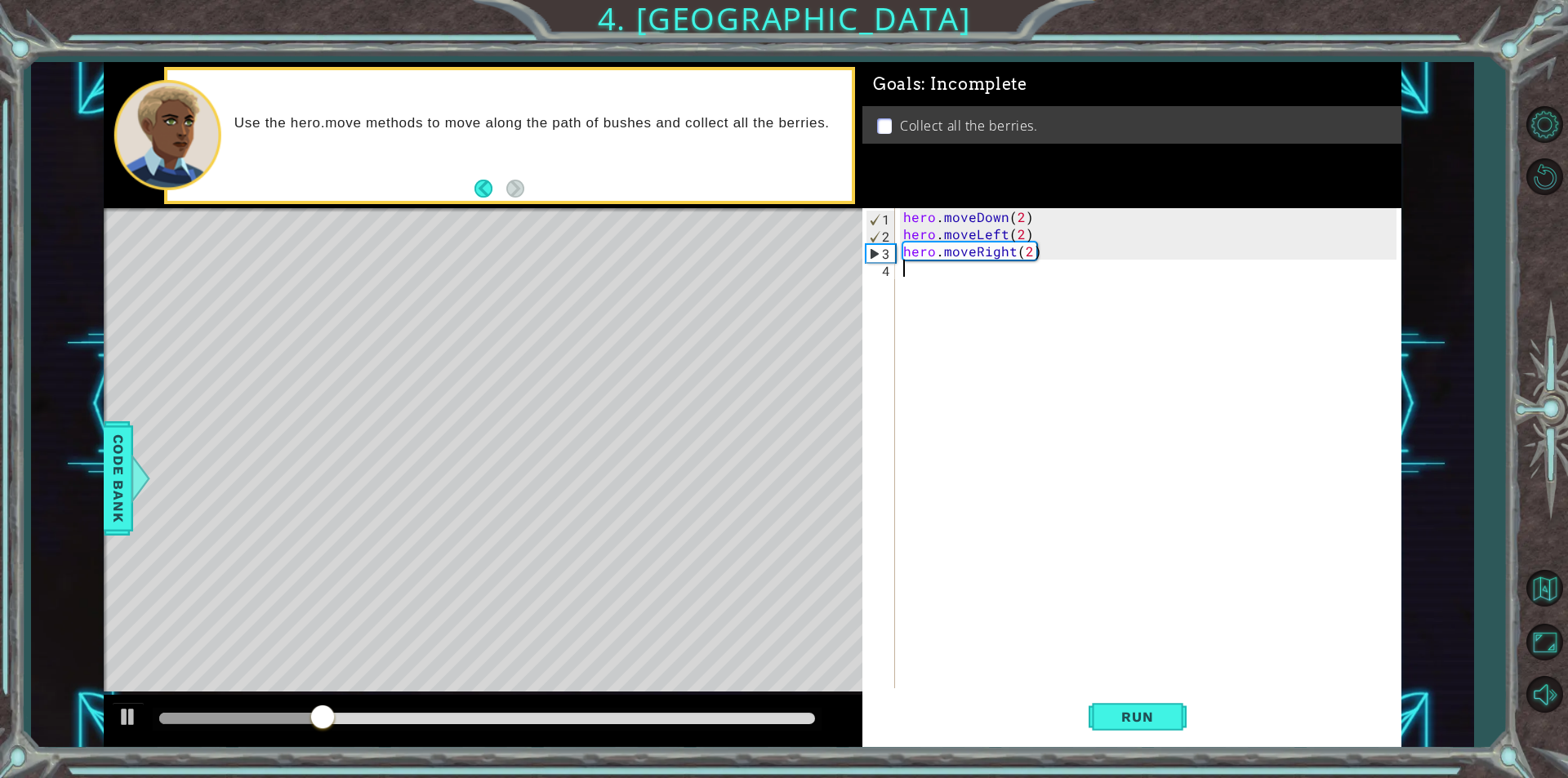
click at [1013, 240] on div "hero . moveDown ( 2 ) hero . moveLeft ( 2 ) hero . moveRight ( 2 )" at bounding box center [1152, 465] width 505 height 514
drag, startPoint x: 1036, startPoint y: 235, endPoint x: 904, endPoint y: 230, distance: 132.1
click at [904, 230] on div "hero . moveDown ( 2 ) hero . moveLeft ( 2 ) hero . moveRight ( 2 )" at bounding box center [1152, 465] width 505 height 514
click at [1048, 255] on div "hero . moveDown ( 2 ) hero . moveLeft ( 2 ) hero . moveRight ( 2 )" at bounding box center [1152, 465] width 505 height 514
type textarea "h"
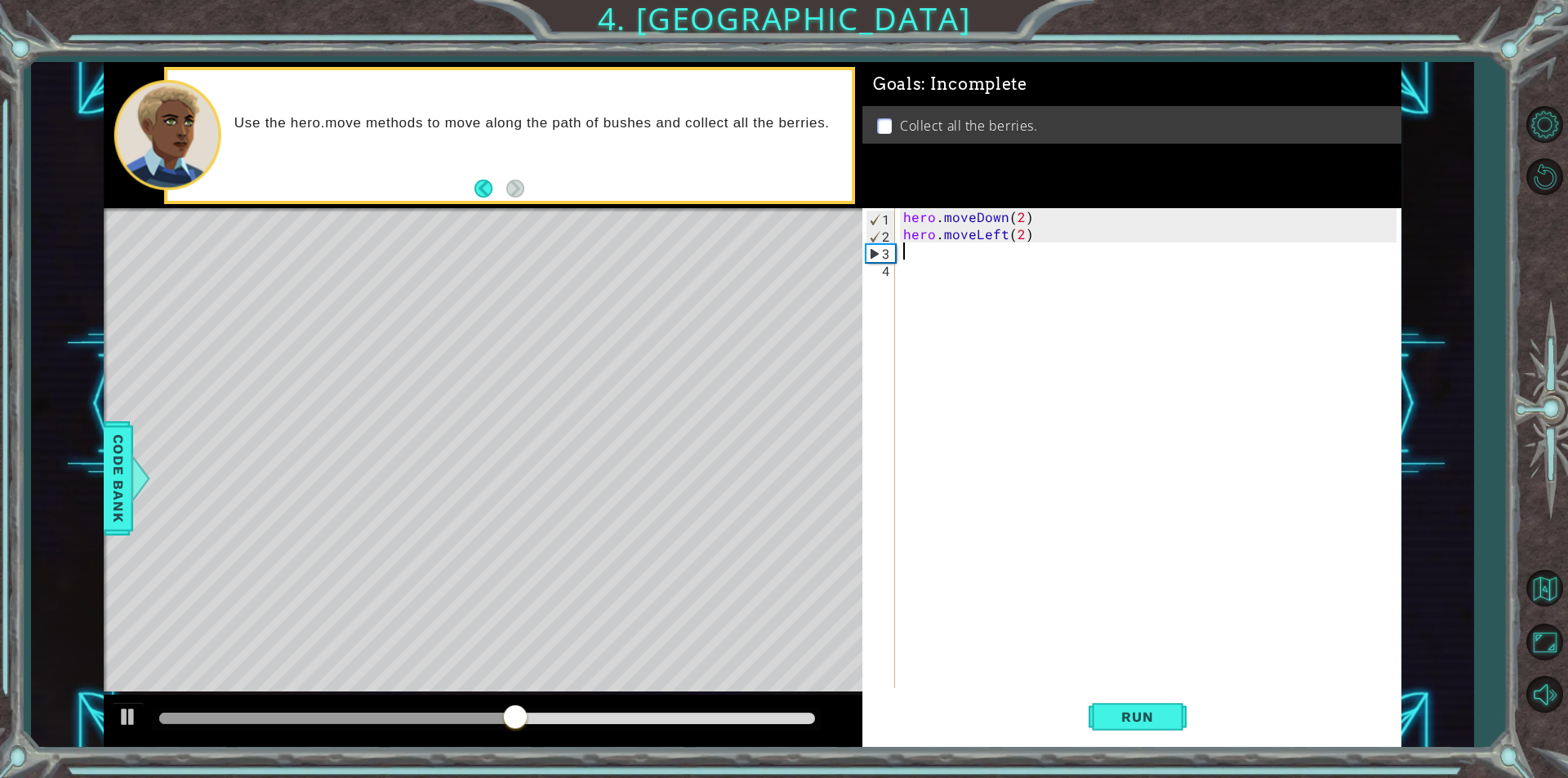
paste textarea "hero.moveLeft(2)"
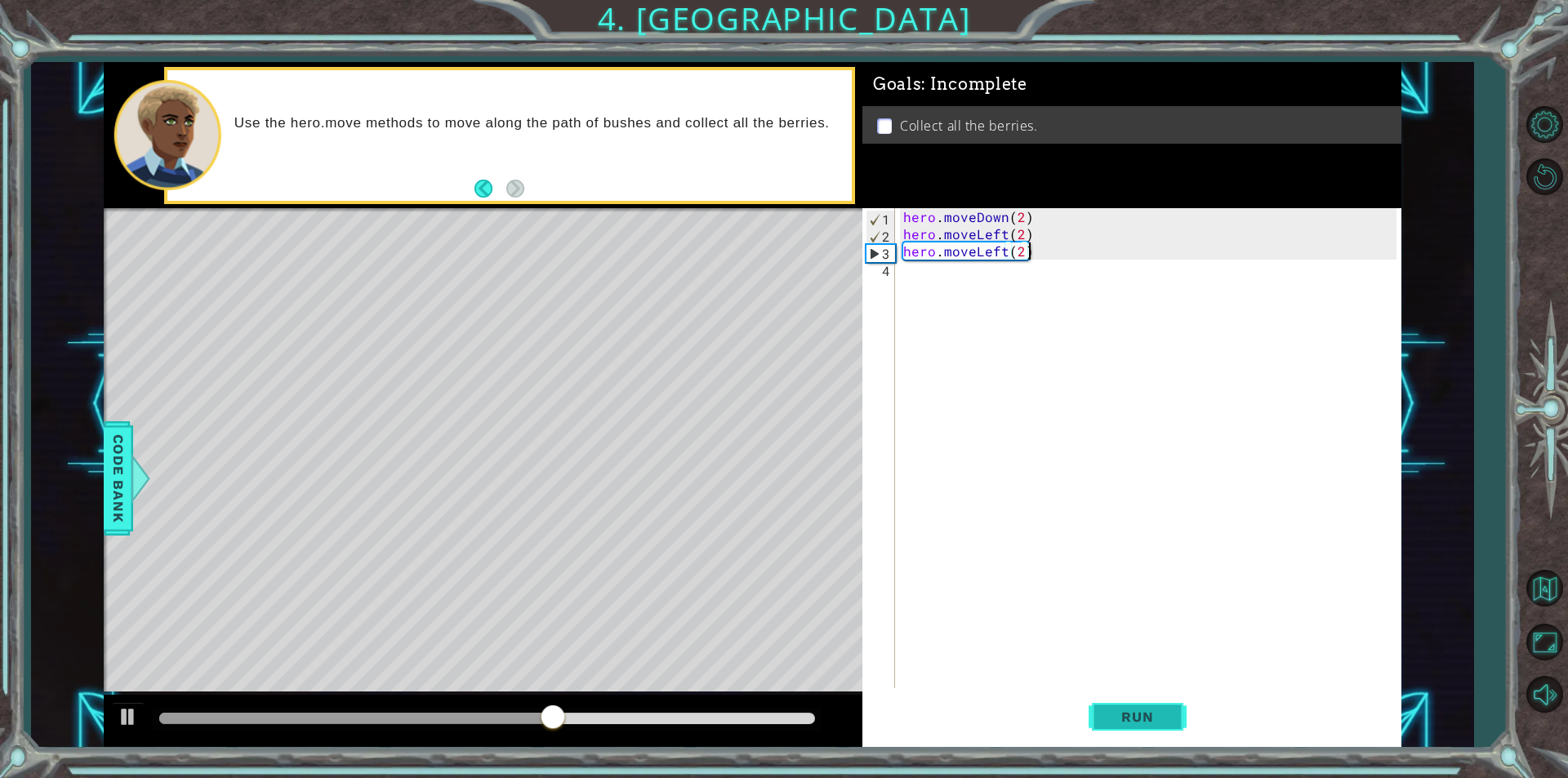
click at [1146, 714] on span "Run" at bounding box center [1137, 716] width 64 height 16
click at [1007, 247] on div "hero . moveDown ( 2 ) hero . moveLeft ( 2 ) hero . moveLeft ( 2 )" at bounding box center [1152, 465] width 505 height 514
click at [1161, 716] on span "Run" at bounding box center [1137, 716] width 64 height 16
click at [1139, 705] on button "Run" at bounding box center [1138, 716] width 98 height 54
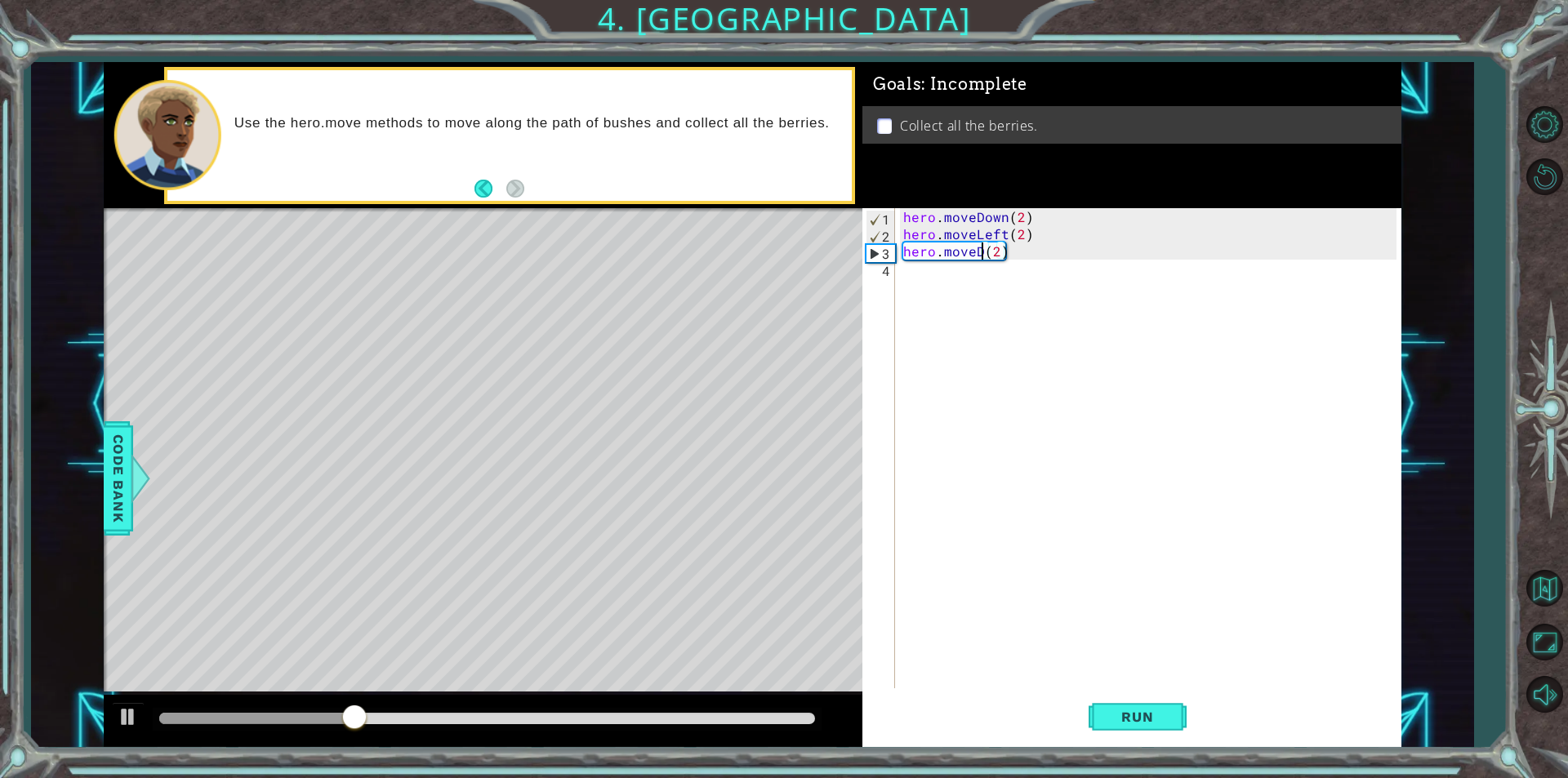
scroll to position [0, 5]
click at [1159, 709] on span "Run" at bounding box center [1137, 716] width 64 height 16
drag, startPoint x: 1033, startPoint y: 224, endPoint x: 921, endPoint y: 214, distance: 112.4
click at [921, 214] on div "hero . moveDown ( 2 ) hero . moveLeft ( 2 ) hero . moveUp ( 2 )" at bounding box center [1152, 465] width 505 height 514
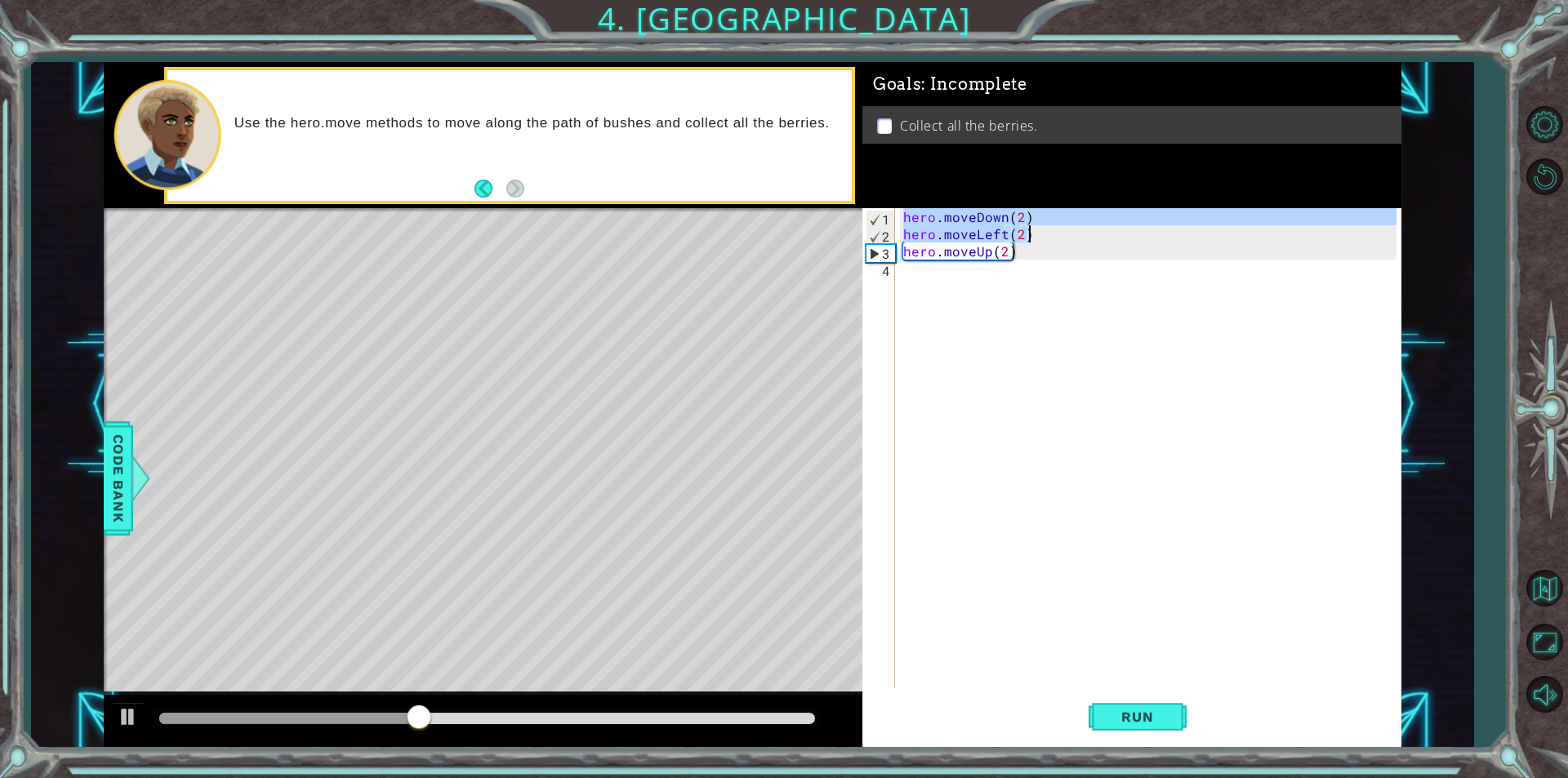
drag, startPoint x: 900, startPoint y: 218, endPoint x: 1075, endPoint y: 229, distance: 175.3
click at [1075, 229] on div "hero . moveDown ( 2 ) hero . moveLeft ( 2 ) hero . moveUp ( 2 )" at bounding box center [1152, 465] width 505 height 514
click at [1032, 212] on div "hero . moveDown ( 2 ) hero . moveLeft ( 2 ) hero . moveUp ( 2 )" at bounding box center [1148, 448] width 496 height 480
type textarea "hero.moveDown(2)"
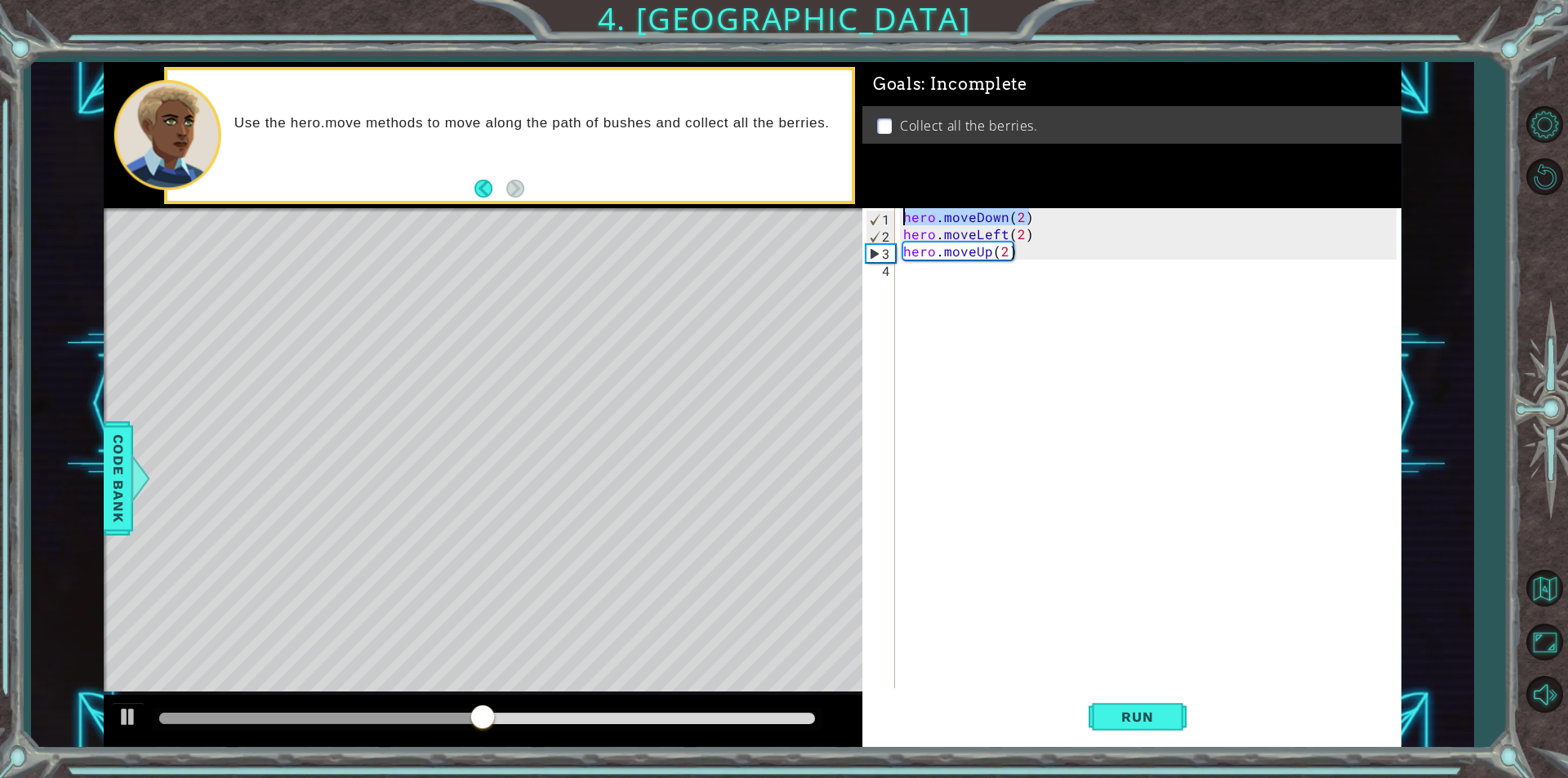
drag, startPoint x: 1027, startPoint y: 216, endPoint x: 906, endPoint y: 217, distance: 121.0
click at [906, 217] on div "hero . moveDown ( 2 ) hero . moveLeft ( 2 ) hero . moveUp ( 2 )" at bounding box center [1152, 465] width 505 height 514
click at [927, 284] on div "hero . moveDown ( 2 ) hero . moveLeft ( 2 ) hero . moveUp ( 2 )" at bounding box center [1152, 465] width 505 height 514
paste textarea "hero.moveDown(2)"
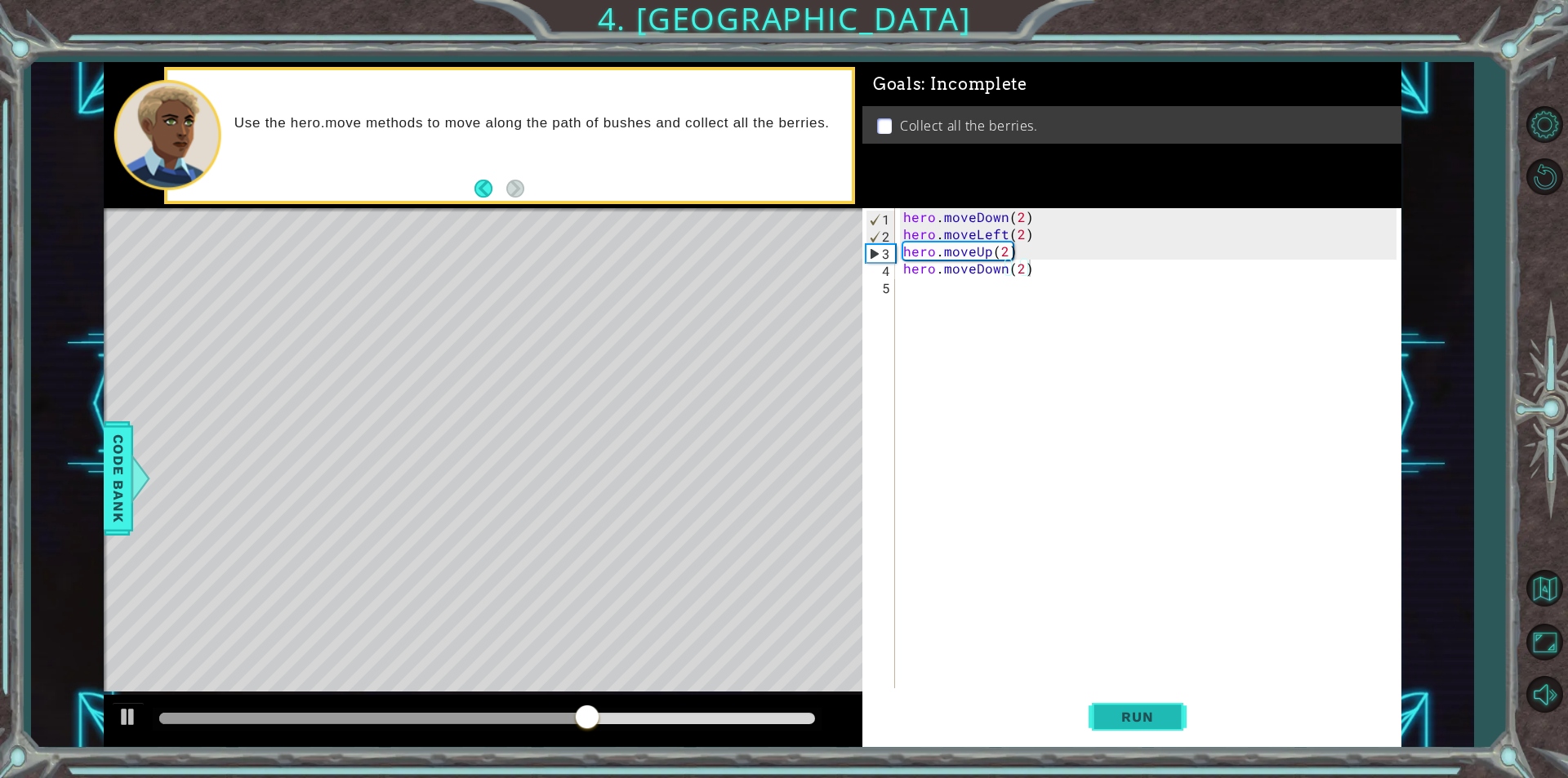
click at [1125, 721] on span "Run" at bounding box center [1137, 716] width 64 height 16
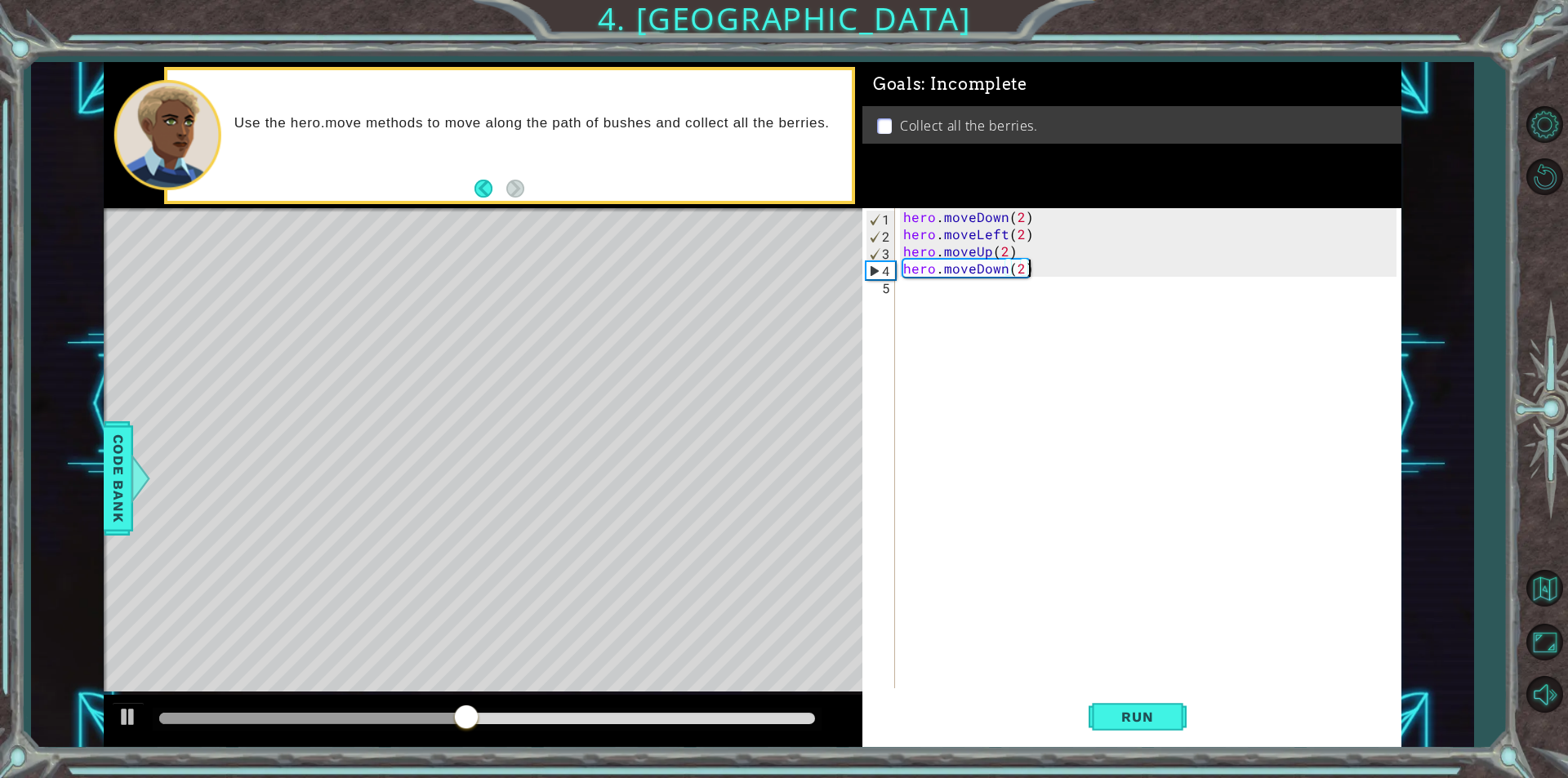
click at [1040, 260] on div "hero . moveDown ( 2 ) hero . moveLeft ( 2 ) hero . moveUp ( 2 ) hero . moveDown…" at bounding box center [1152, 465] width 505 height 514
type textarea "h"
type textarea "hero.moveUp(2"
